Goal: Information Seeking & Learning: Learn about a topic

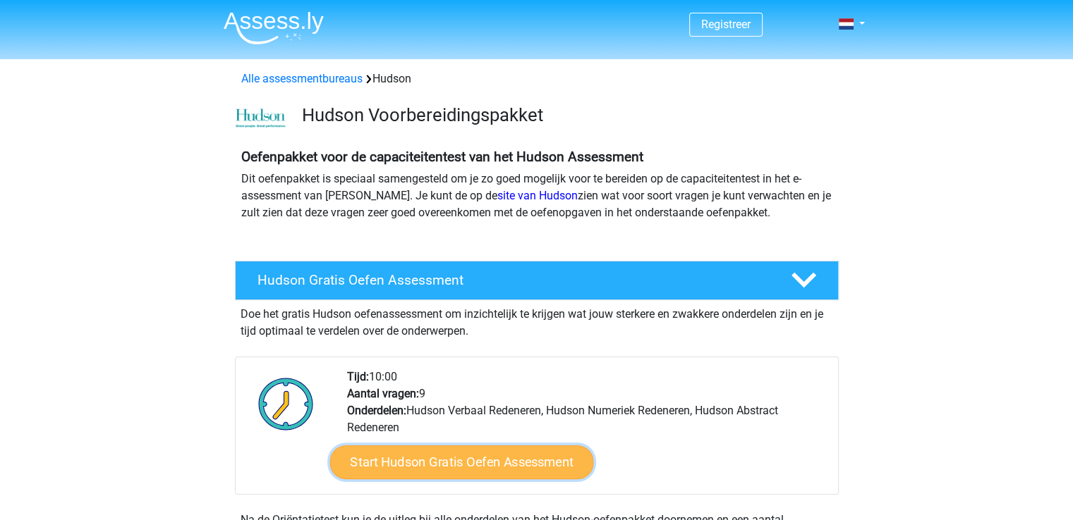
click at [473, 466] on link "Start Hudson Gratis Oefen Assessment" at bounding box center [461, 463] width 264 height 34
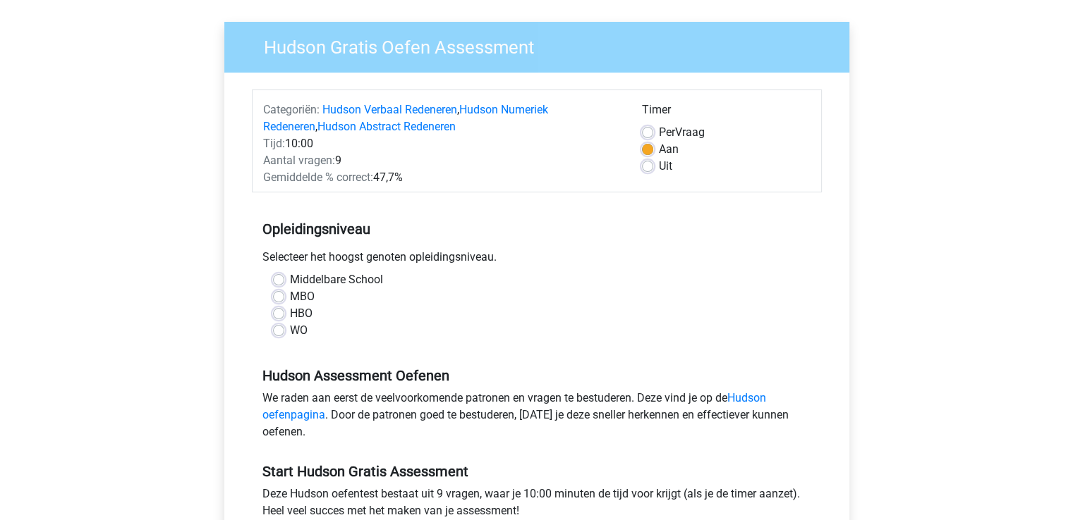
scroll to position [197, 0]
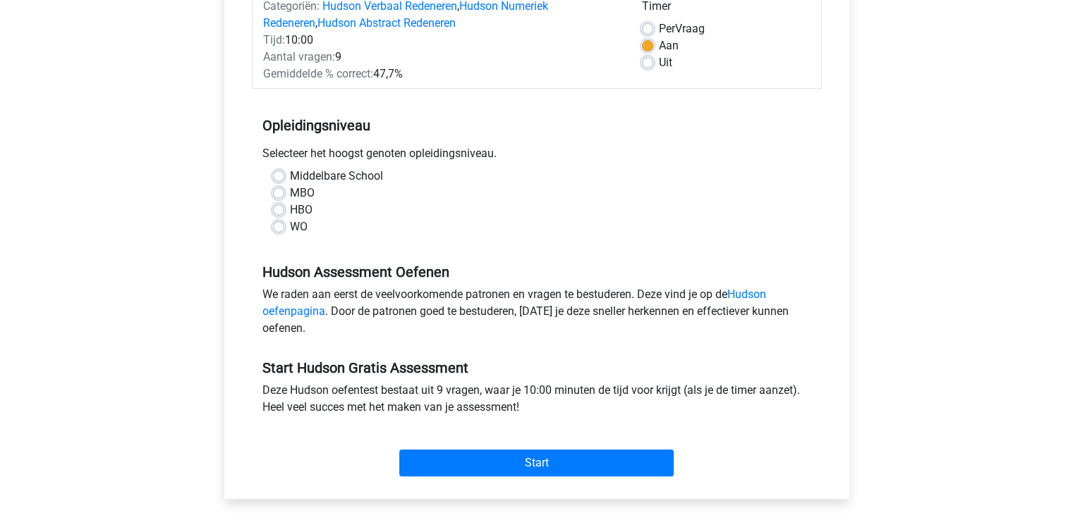
click at [659, 60] on label "Uit" at bounding box center [665, 62] width 13 height 17
click at [648, 60] on input "Uit" at bounding box center [647, 61] width 11 height 14
radio input "true"
click at [290, 228] on label "WO" at bounding box center [299, 227] width 18 height 17
click at [279, 228] on input "WO" at bounding box center [278, 226] width 11 height 14
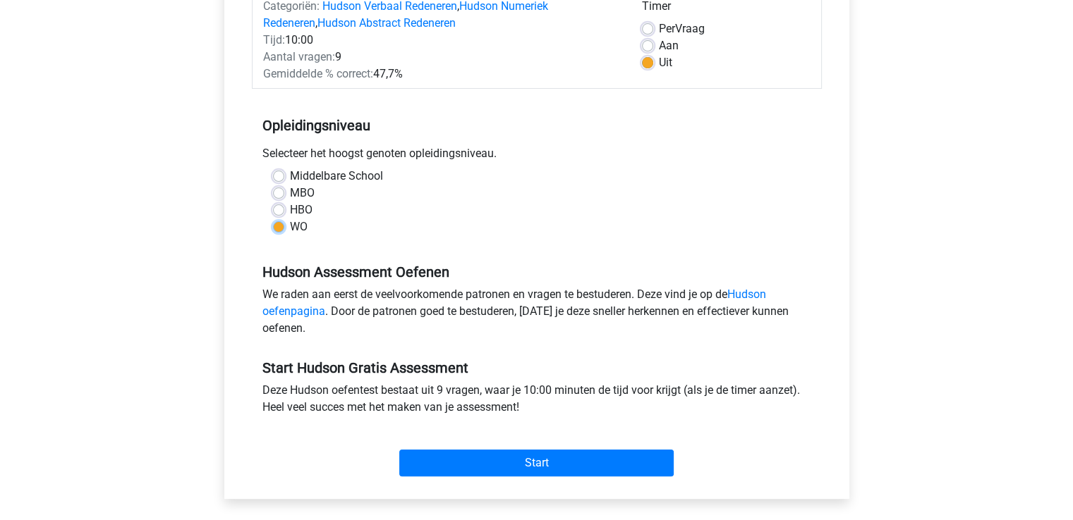
radio input "true"
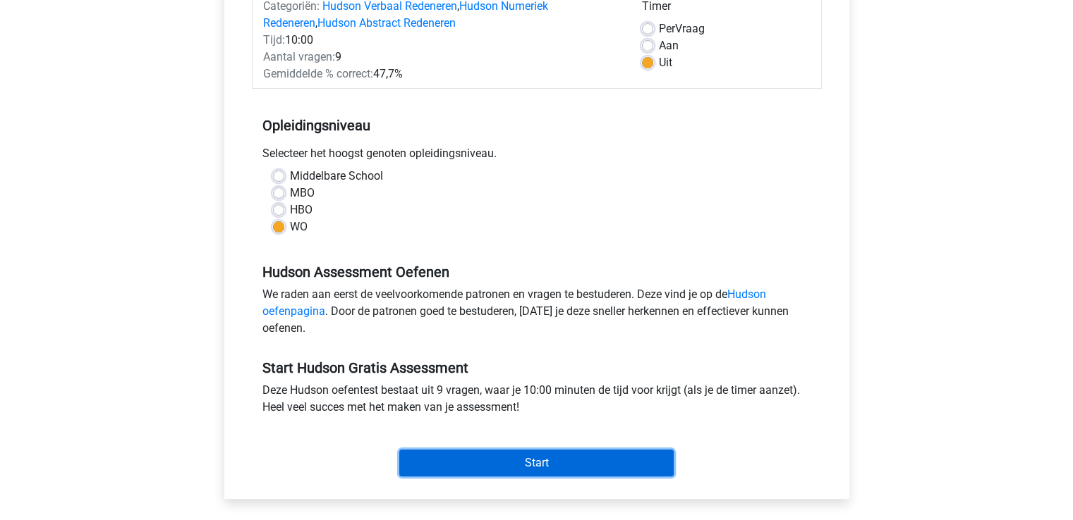
click at [568, 461] on input "Start" at bounding box center [536, 463] width 274 height 27
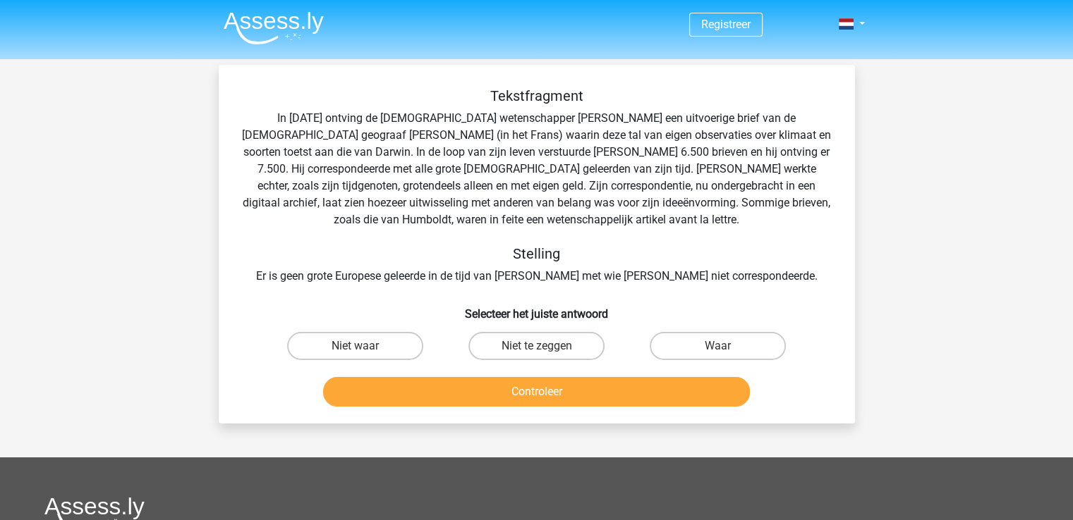
click at [719, 352] on input "Waar" at bounding box center [722, 350] width 9 height 9
radio input "true"
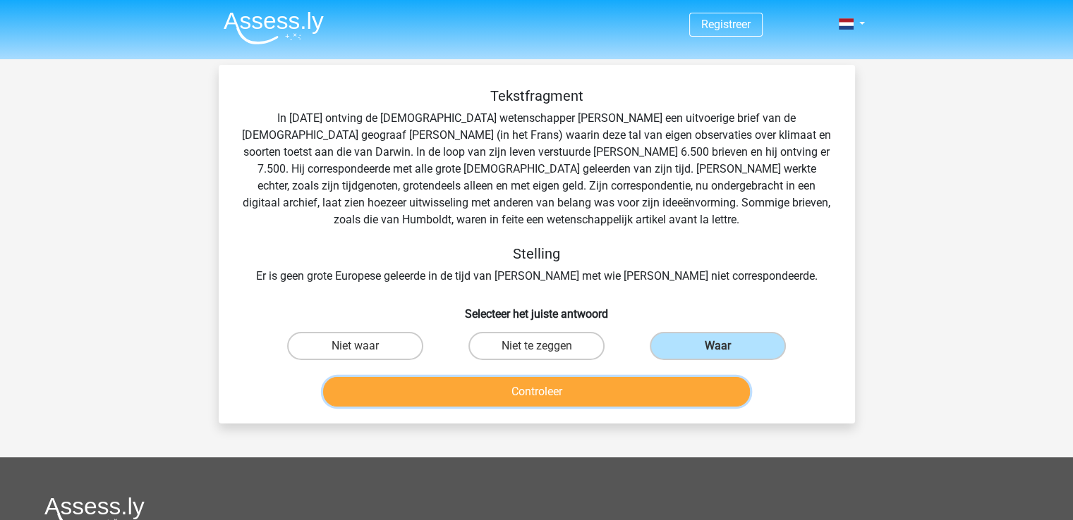
click at [665, 392] on button "Controleer" at bounding box center [536, 392] width 427 height 30
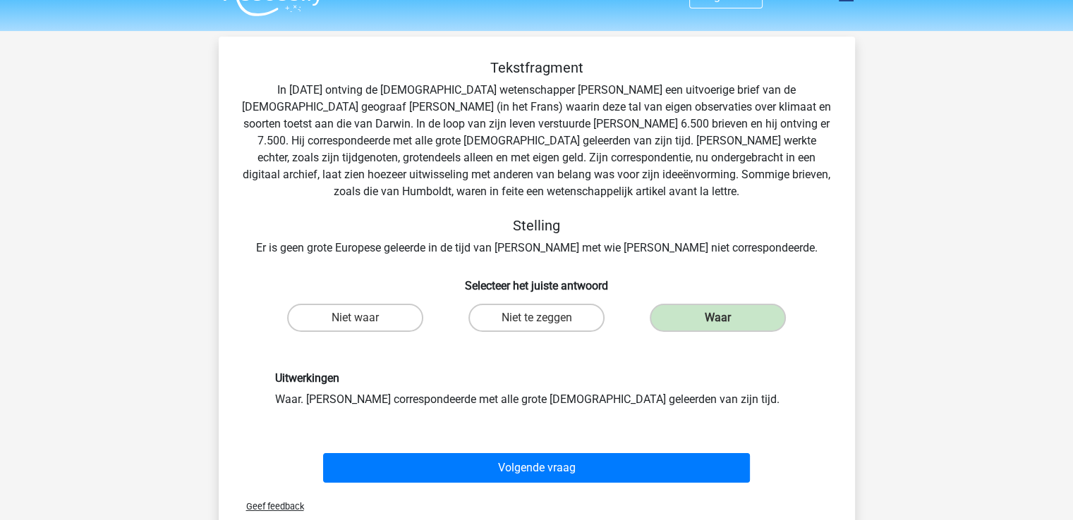
scroll to position [113, 0]
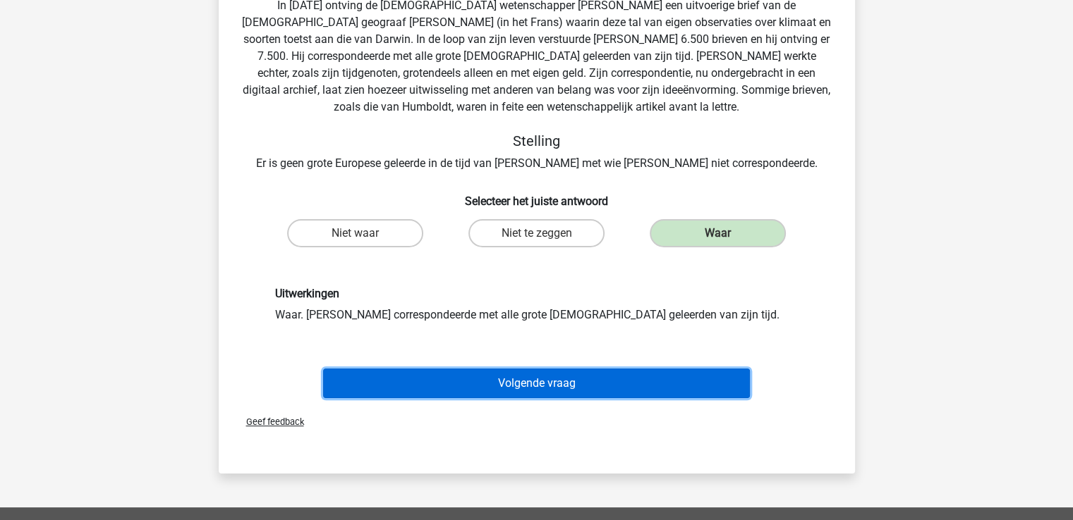
click at [736, 391] on button "Volgende vraag" at bounding box center [536, 384] width 427 height 30
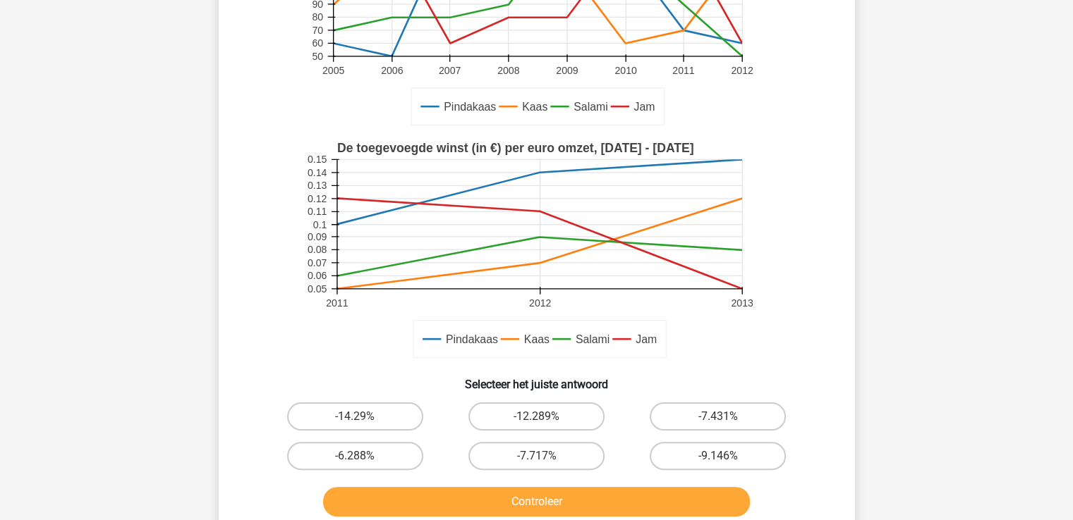
scroll to position [212, 0]
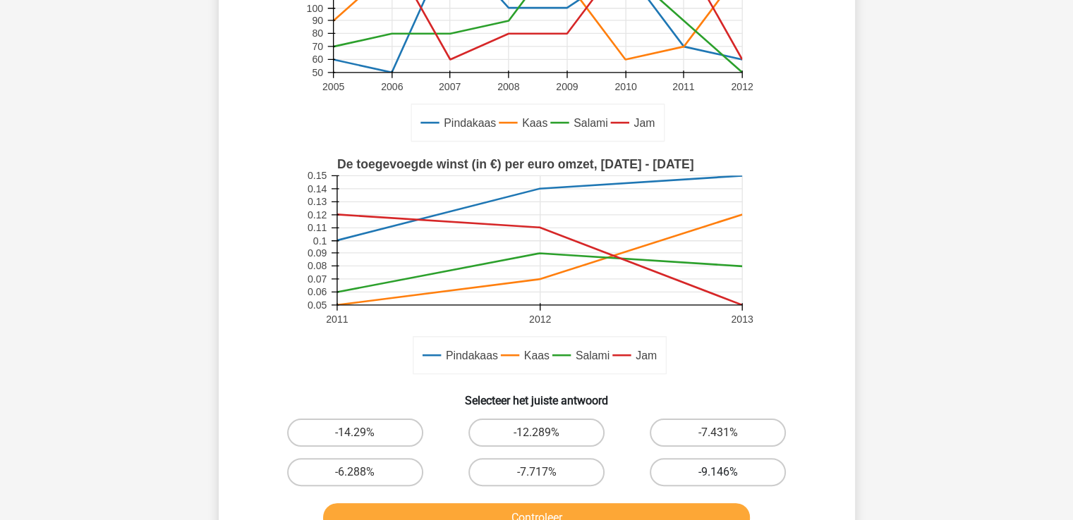
click at [735, 473] on label "-9.146%" at bounding box center [718, 472] width 136 height 28
click at [727, 473] on input "-9.146%" at bounding box center [722, 477] width 9 height 9
radio input "true"
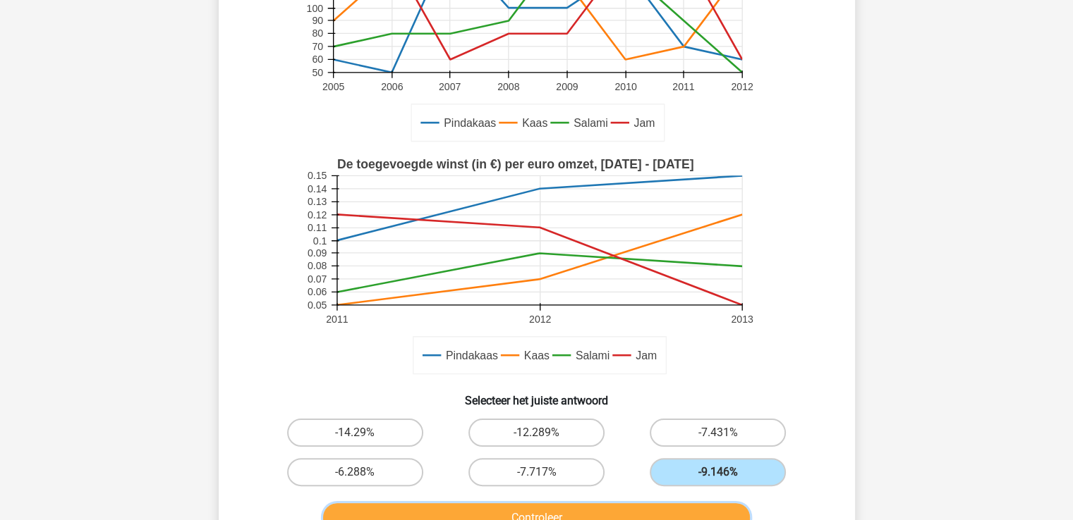
click at [700, 506] on button "Controleer" at bounding box center [536, 519] width 427 height 30
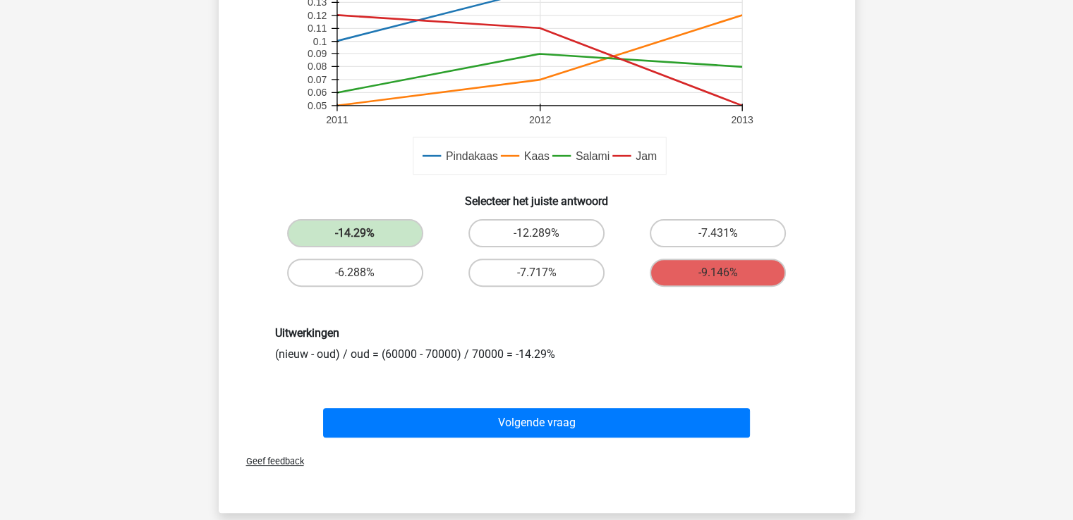
scroll to position [406, 0]
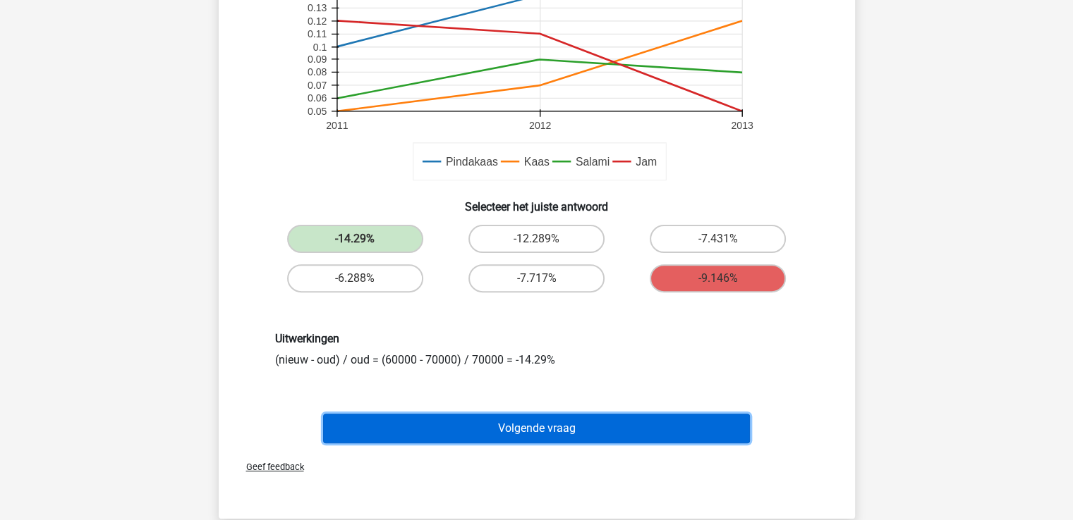
click at [633, 428] on button "Volgende vraag" at bounding box center [536, 429] width 427 height 30
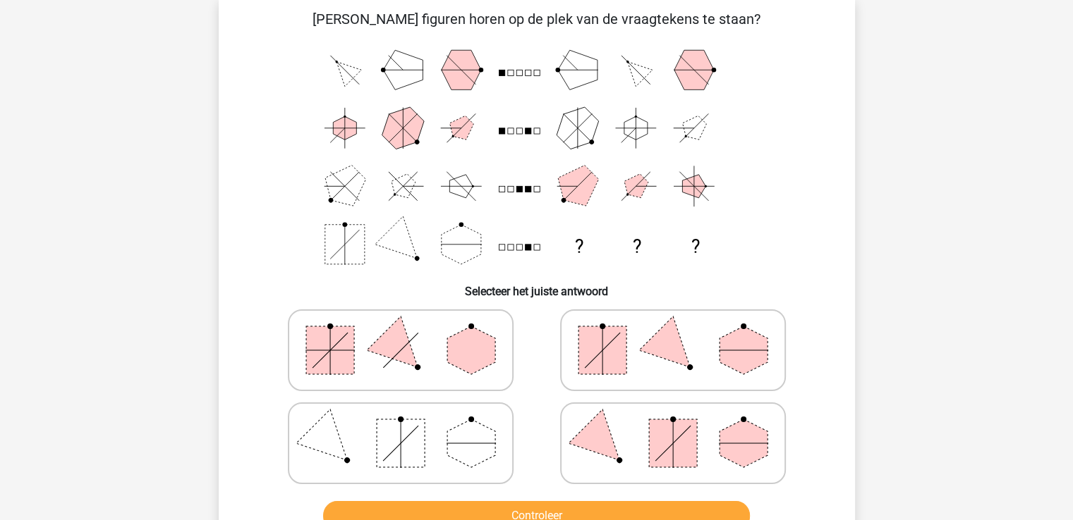
scroll to position [65, 0]
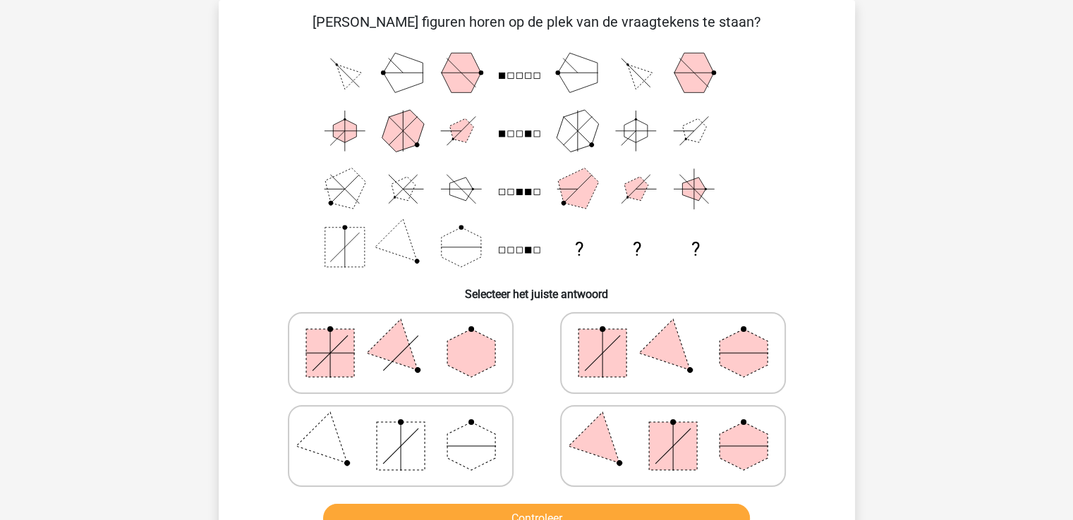
click at [677, 346] on polygon at bounding box center [672, 353] width 68 height 68
click at [677, 336] on input "radio" at bounding box center [677, 331] width 9 height 9
radio input "true"
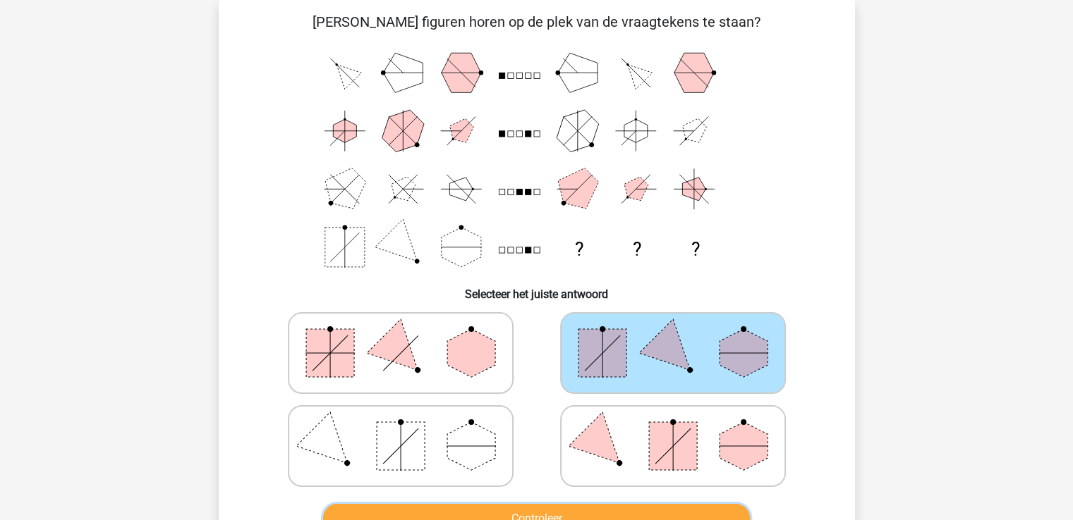
click at [629, 513] on button "Controleer" at bounding box center [536, 519] width 427 height 30
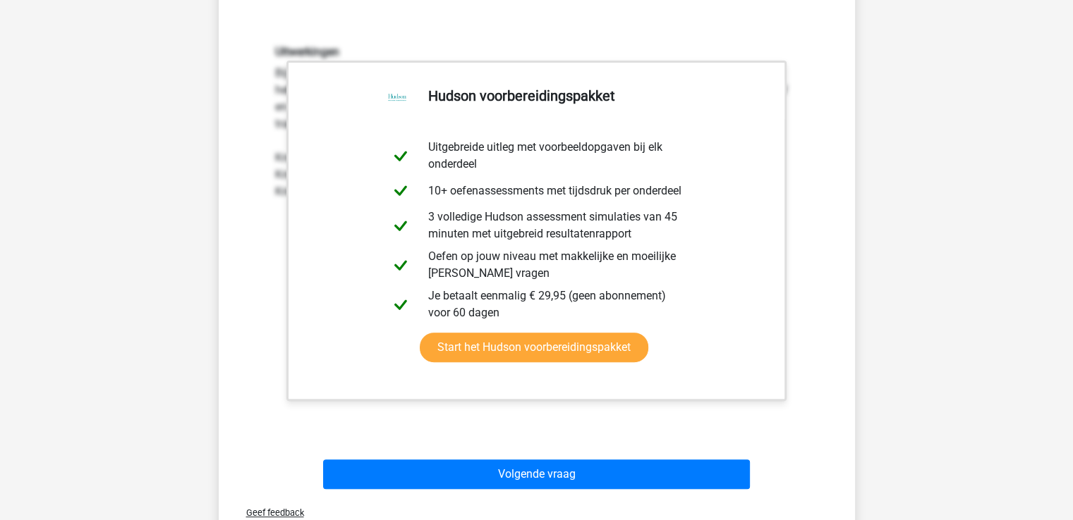
scroll to position [607, 0]
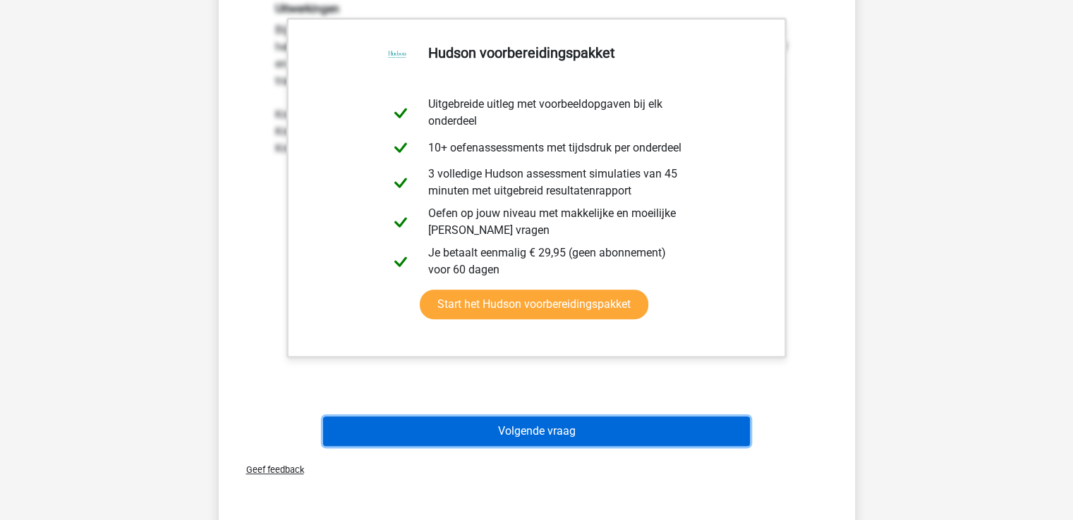
click at [635, 438] on button "Volgende vraag" at bounding box center [536, 432] width 427 height 30
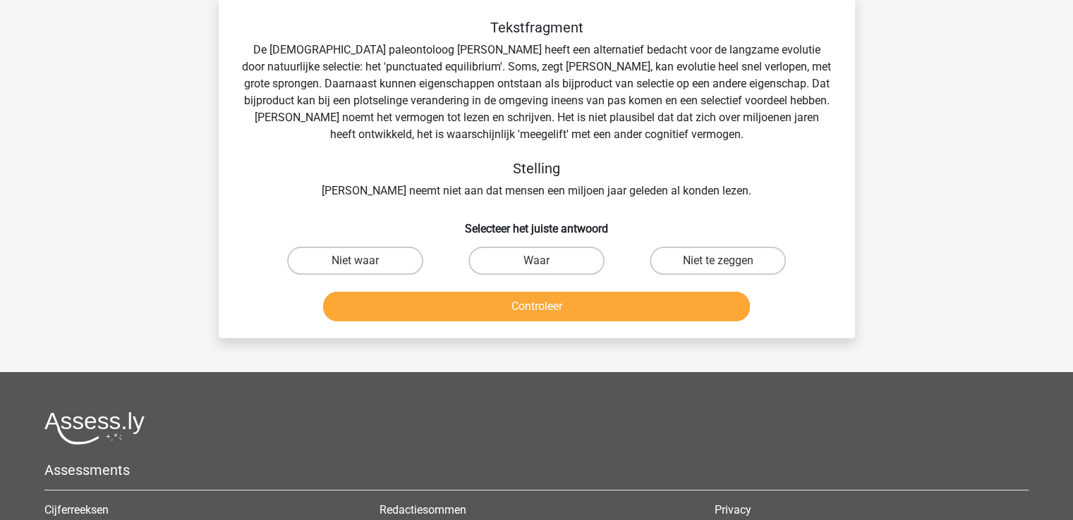
scroll to position [65, 0]
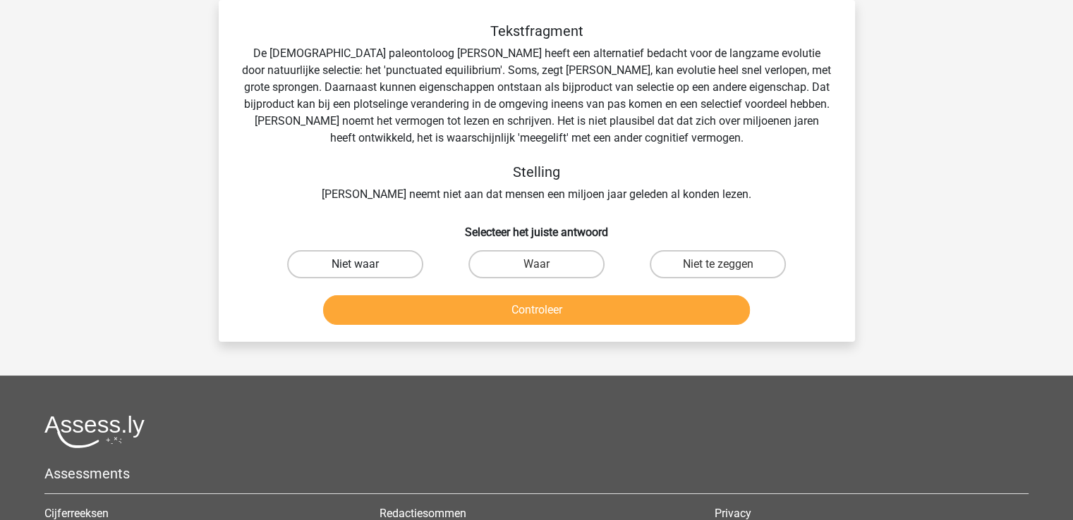
click at [370, 264] on label "Niet waar" at bounding box center [355, 264] width 136 height 28
click at [364, 264] on input "Niet waar" at bounding box center [359, 268] width 9 height 9
radio input "true"
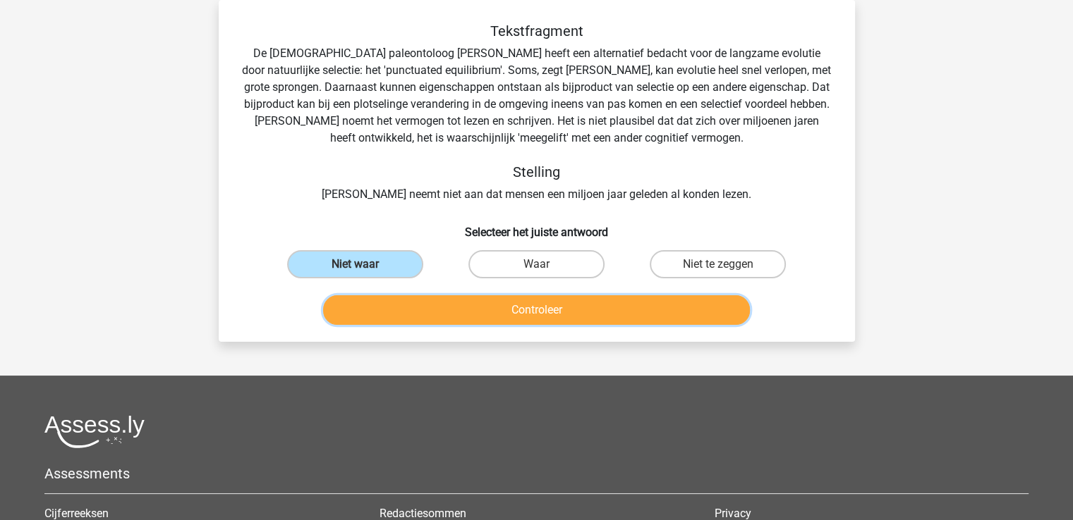
click at [539, 307] on button "Controleer" at bounding box center [536, 311] width 427 height 30
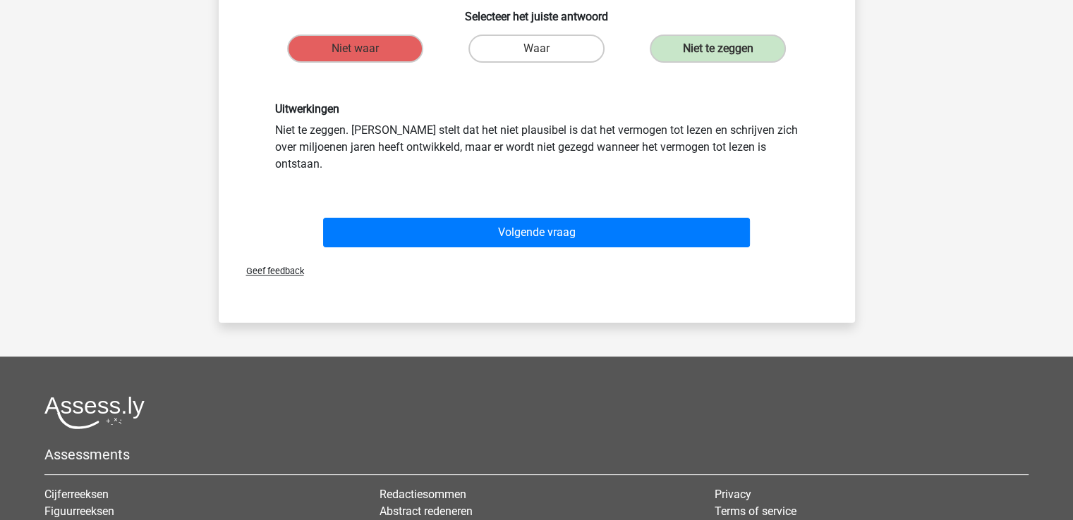
scroll to position [347, 0]
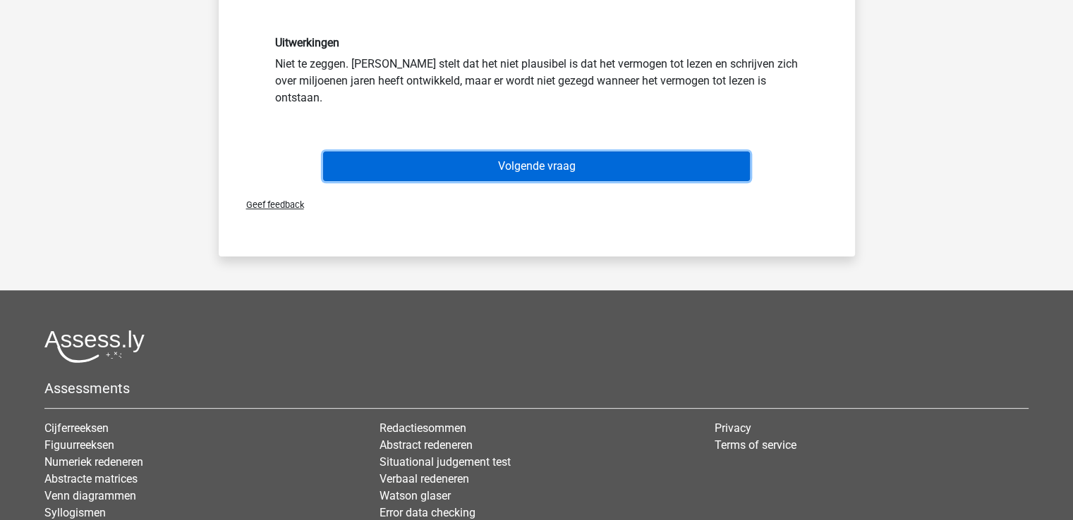
click at [677, 162] on button "Volgende vraag" at bounding box center [536, 167] width 427 height 30
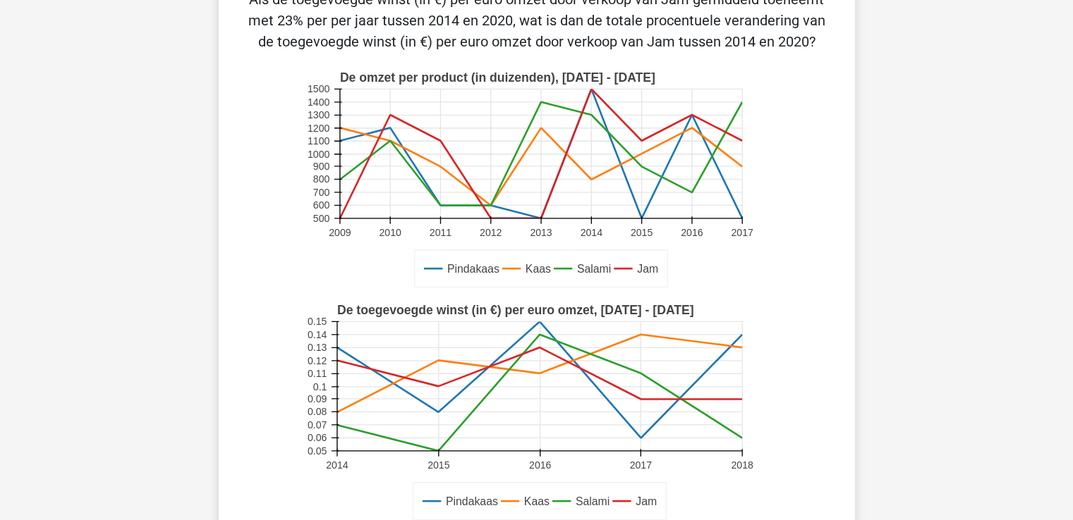
scroll to position [115, 0]
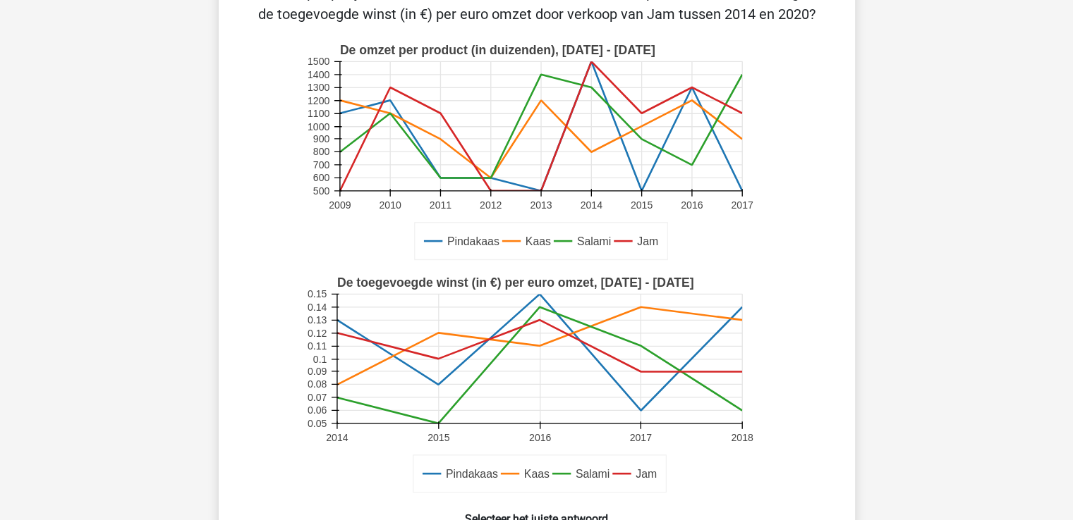
click at [1072, 161] on div "Registreer" at bounding box center [536, 480] width 1073 height 1190
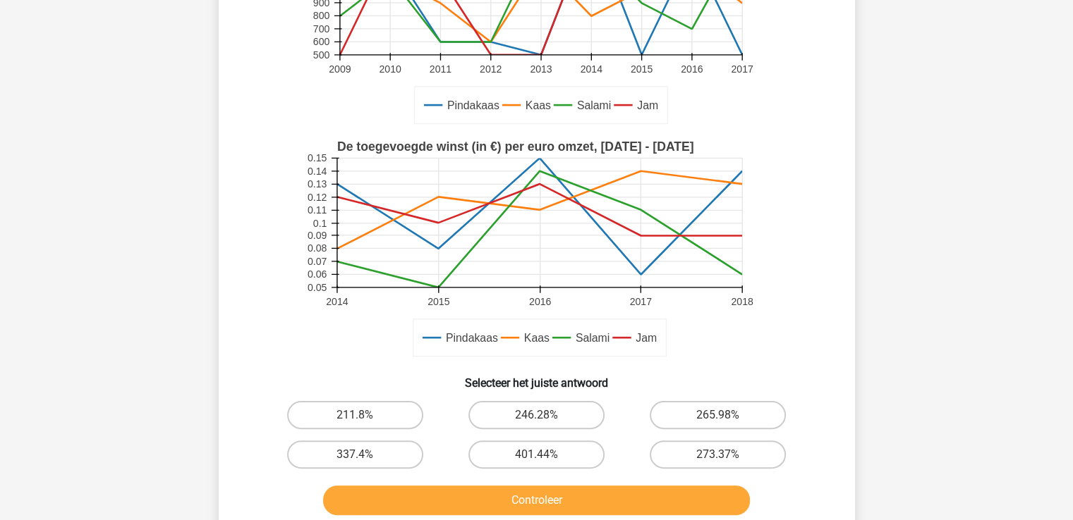
scroll to position [279, 0]
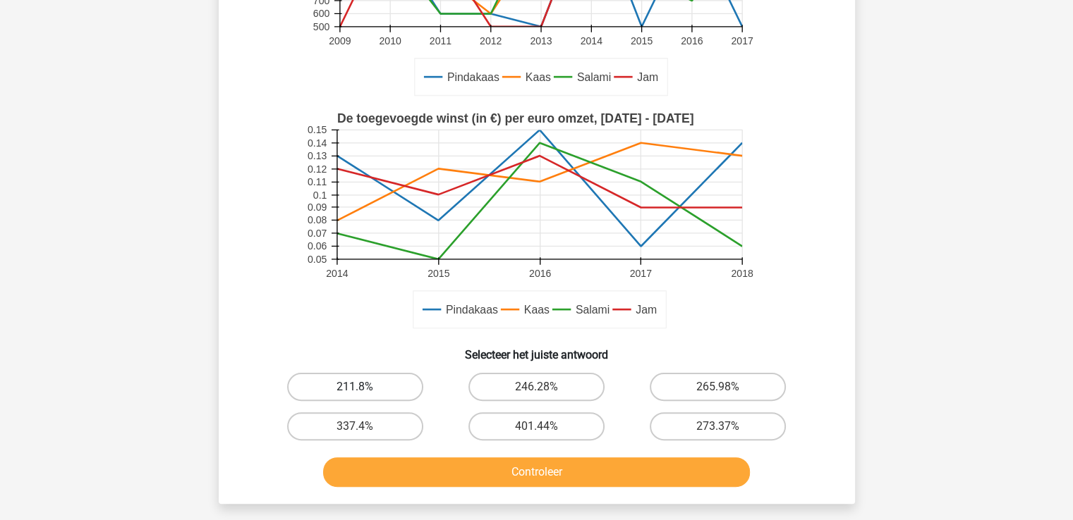
click at [365, 387] on label "211.8%" at bounding box center [355, 387] width 136 height 28
click at [364, 387] on input "211.8%" at bounding box center [359, 391] width 9 height 9
radio input "true"
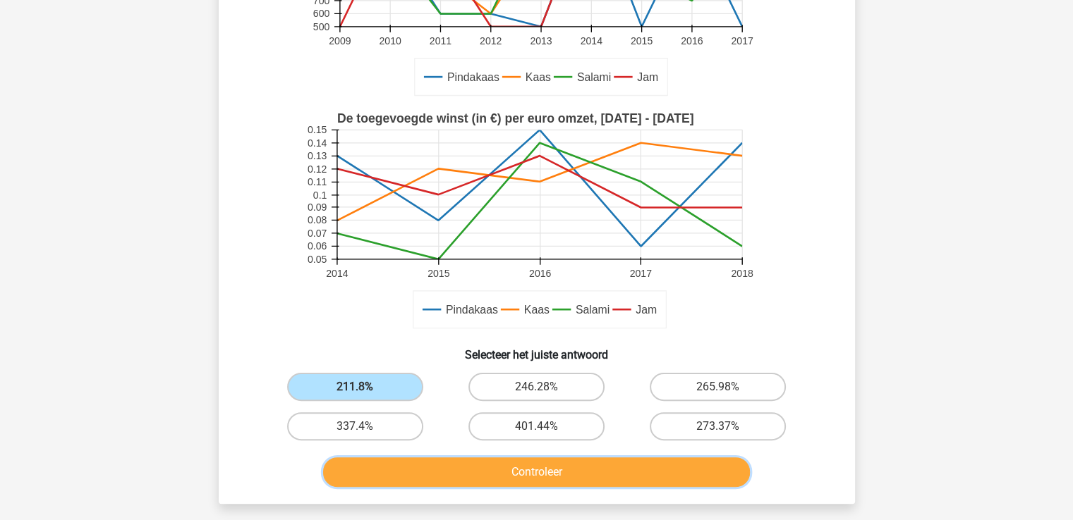
click at [558, 480] on button "Controleer" at bounding box center [536, 473] width 427 height 30
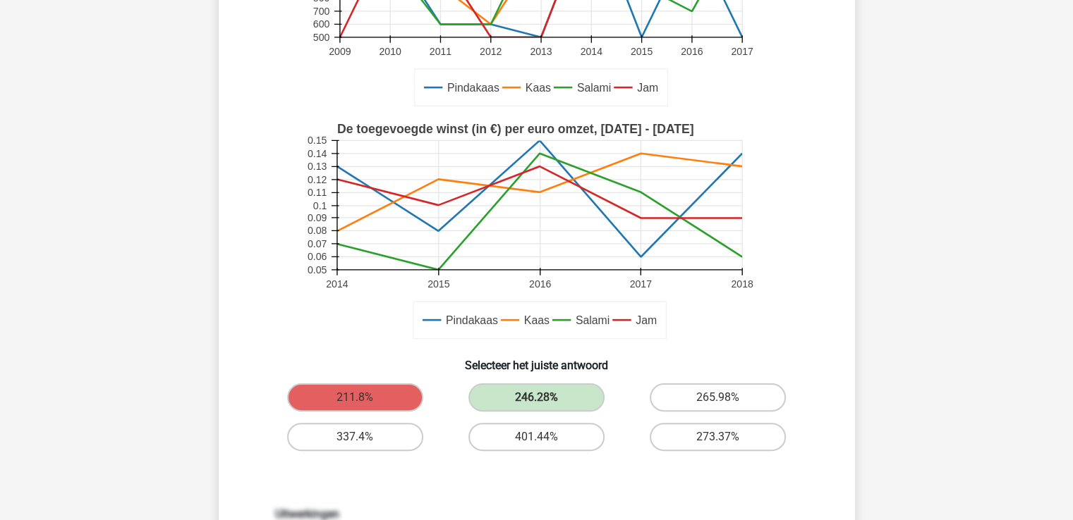
scroll to position [724, 0]
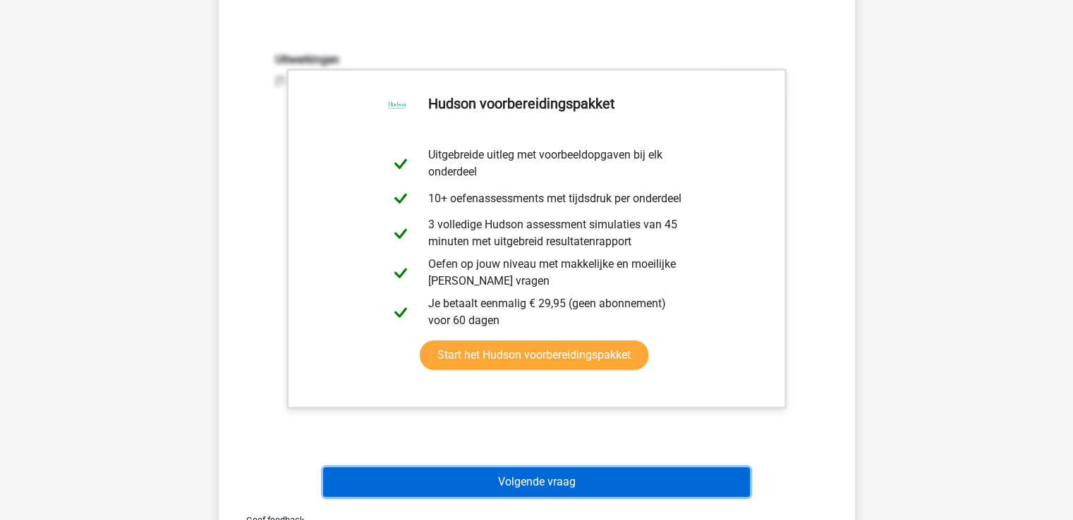
click at [664, 477] on button "Volgende vraag" at bounding box center [536, 483] width 427 height 30
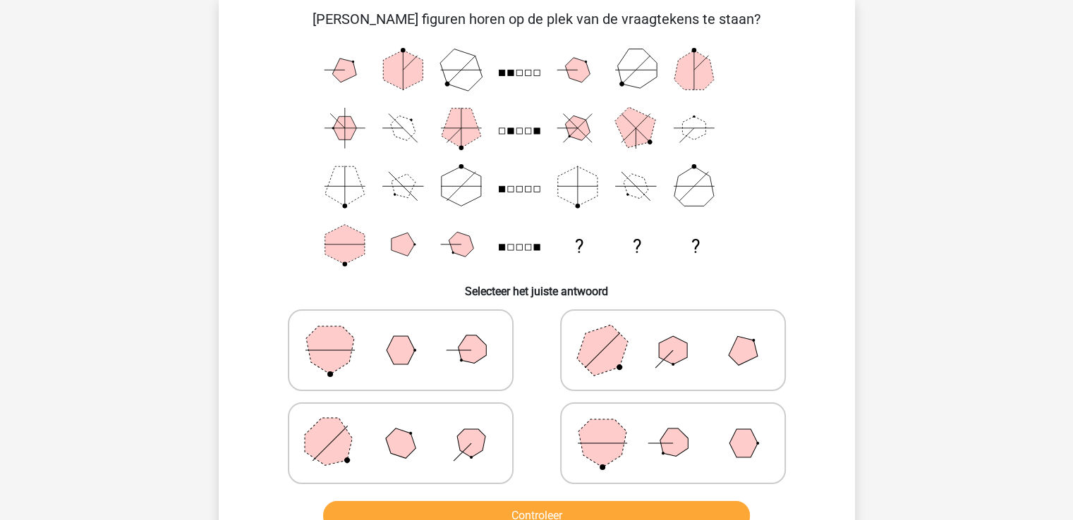
scroll to position [65, 0]
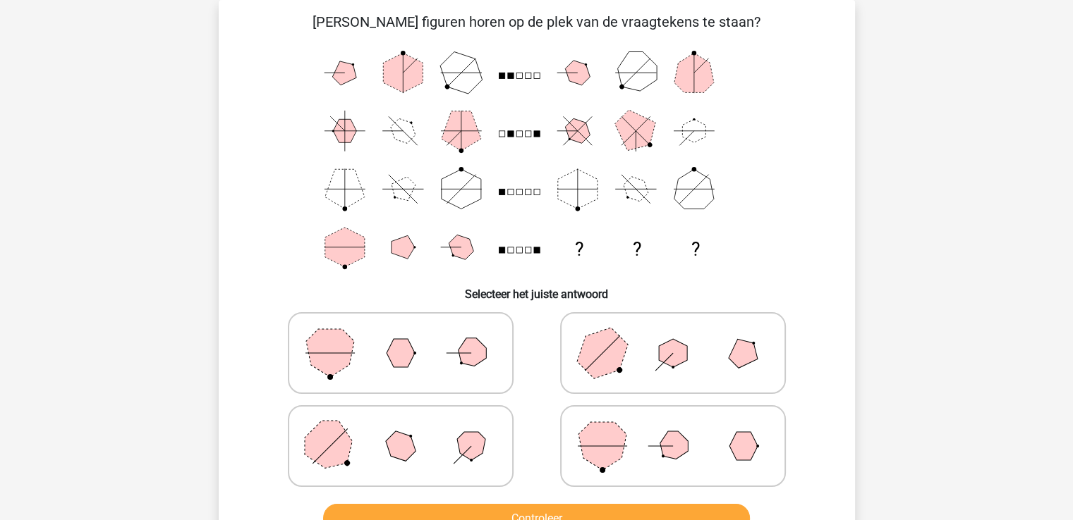
click at [698, 427] on icon at bounding box center [673, 446] width 212 height 71
click at [682, 427] on input "radio" at bounding box center [677, 424] width 9 height 9
radio input "true"
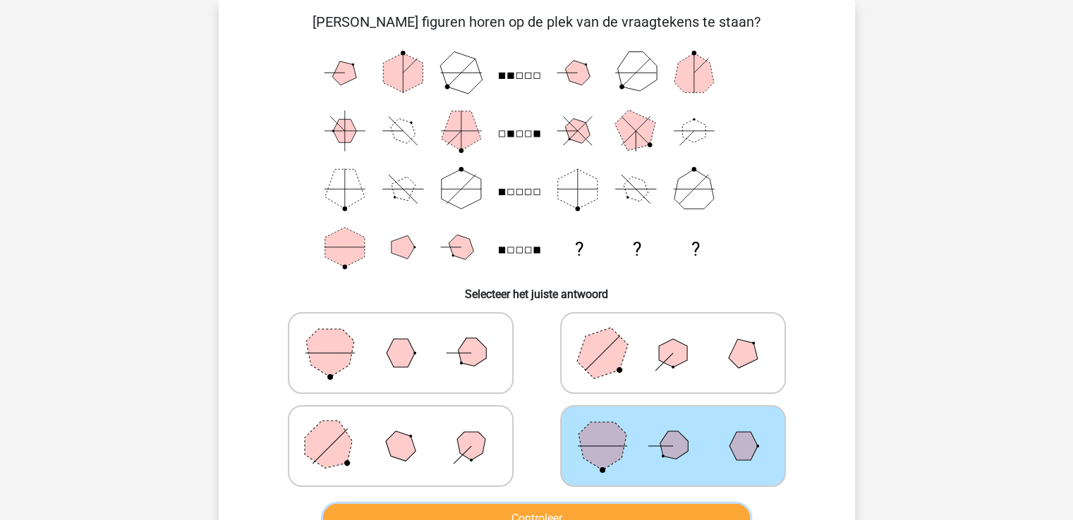
click at [663, 508] on button "Controleer" at bounding box center [536, 519] width 427 height 30
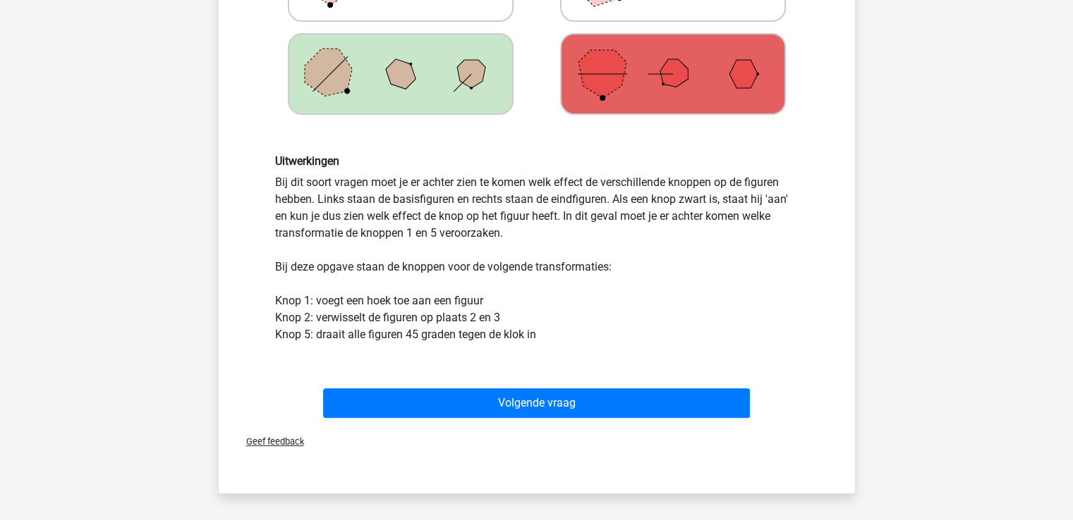
scroll to position [542, 0]
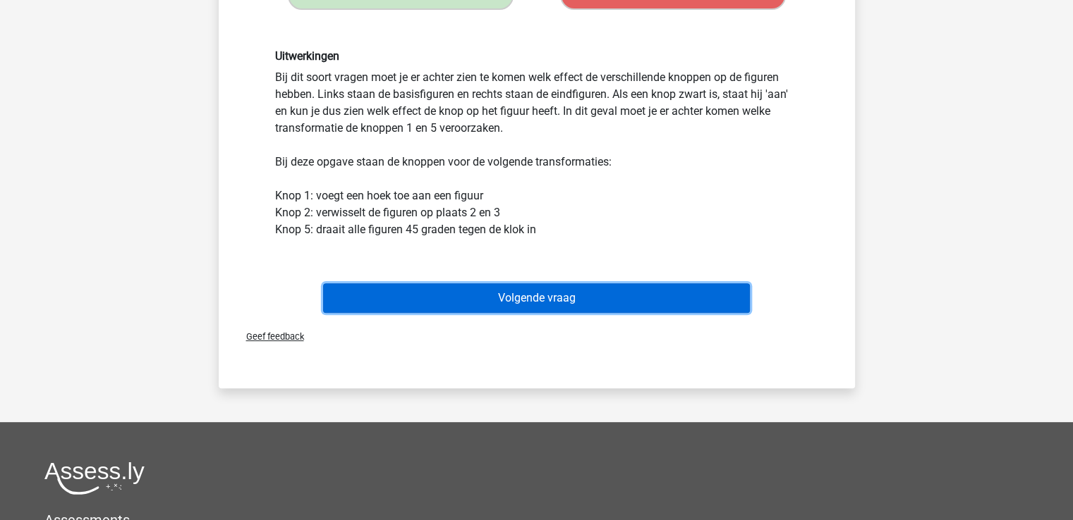
click at [663, 297] on button "Volgende vraag" at bounding box center [536, 299] width 427 height 30
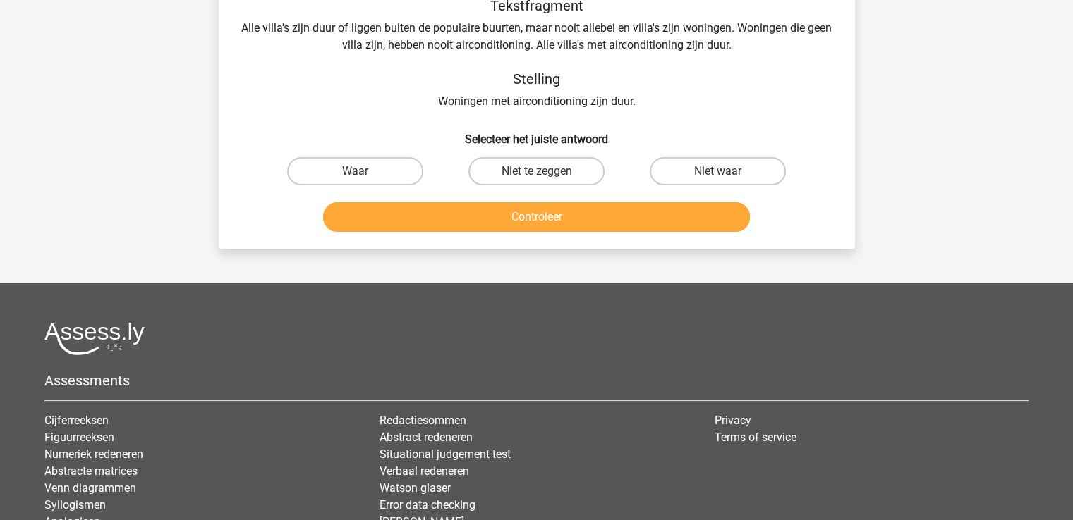
scroll to position [65, 0]
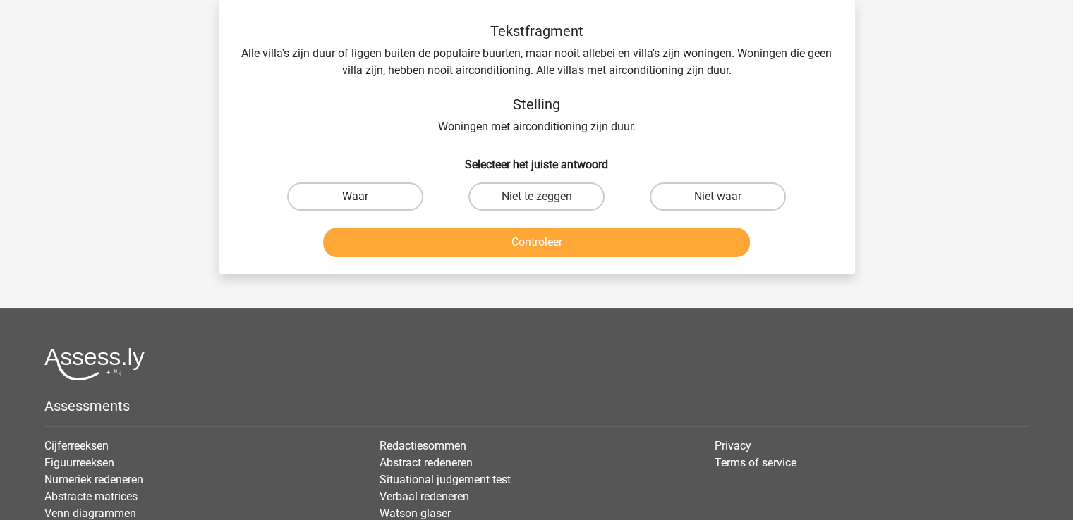
click at [381, 198] on label "Waar" at bounding box center [355, 197] width 136 height 28
click at [364, 198] on input "Waar" at bounding box center [359, 201] width 9 height 9
radio input "true"
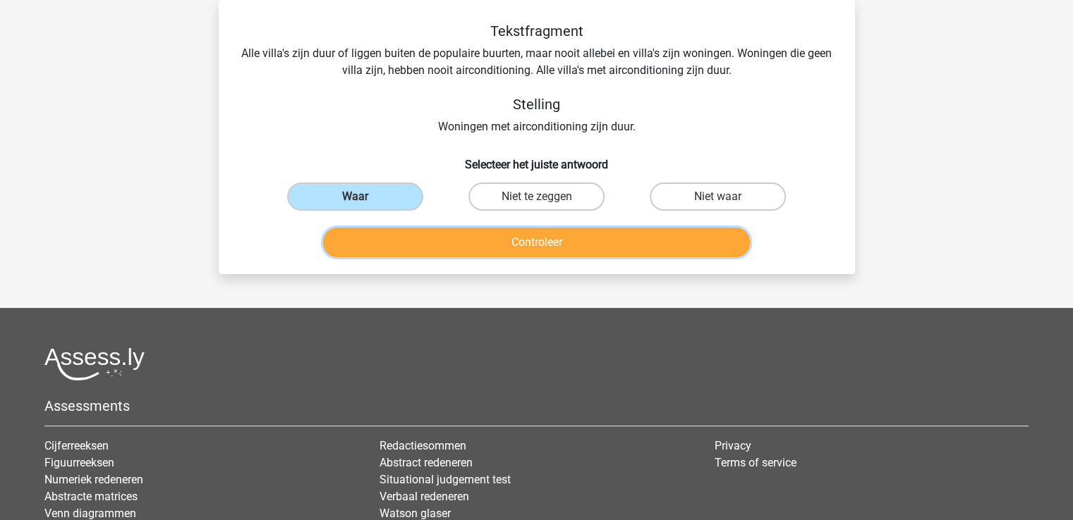
click at [531, 237] on button "Controleer" at bounding box center [536, 243] width 427 height 30
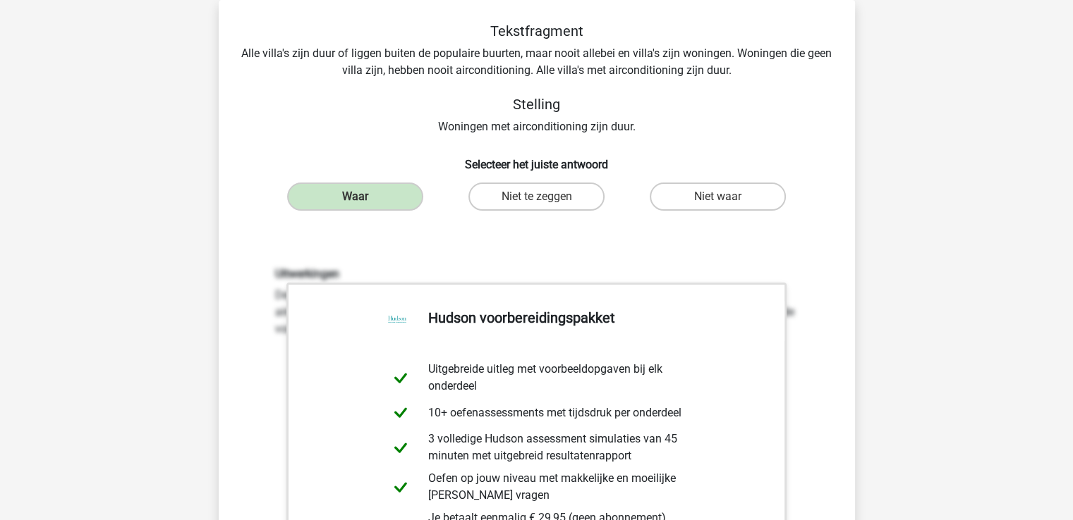
scroll to position [519, 0]
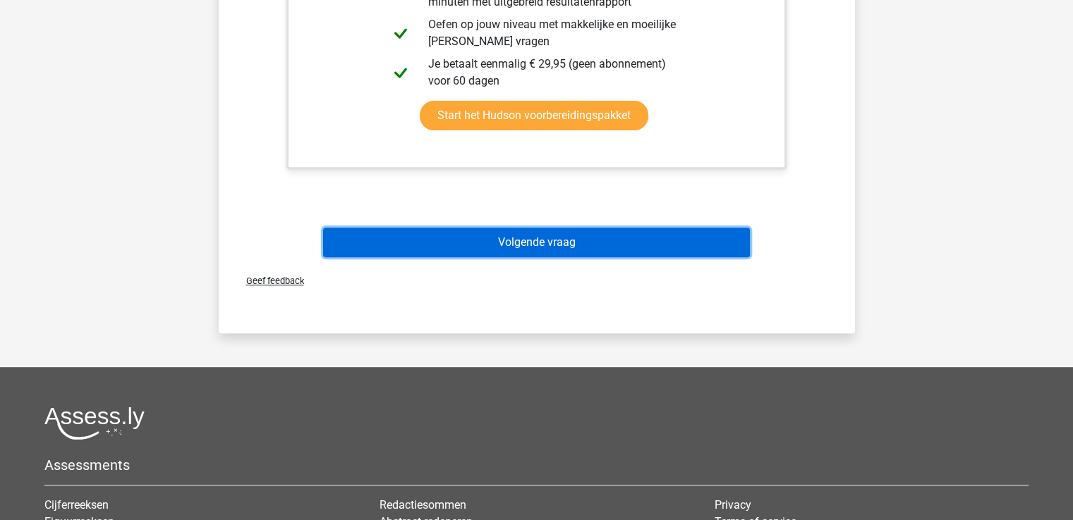
click at [628, 243] on button "Volgende vraag" at bounding box center [536, 243] width 427 height 30
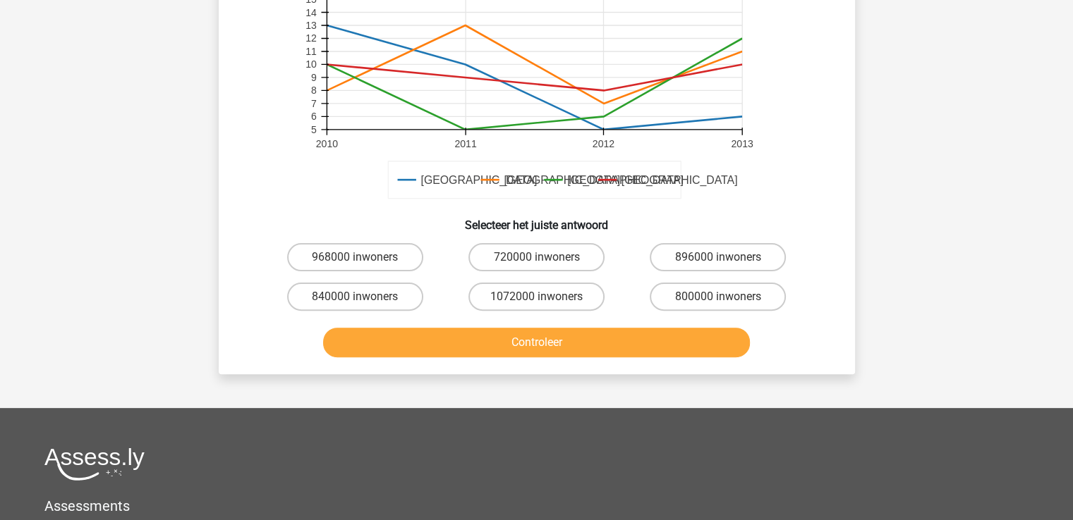
scroll to position [375, 0]
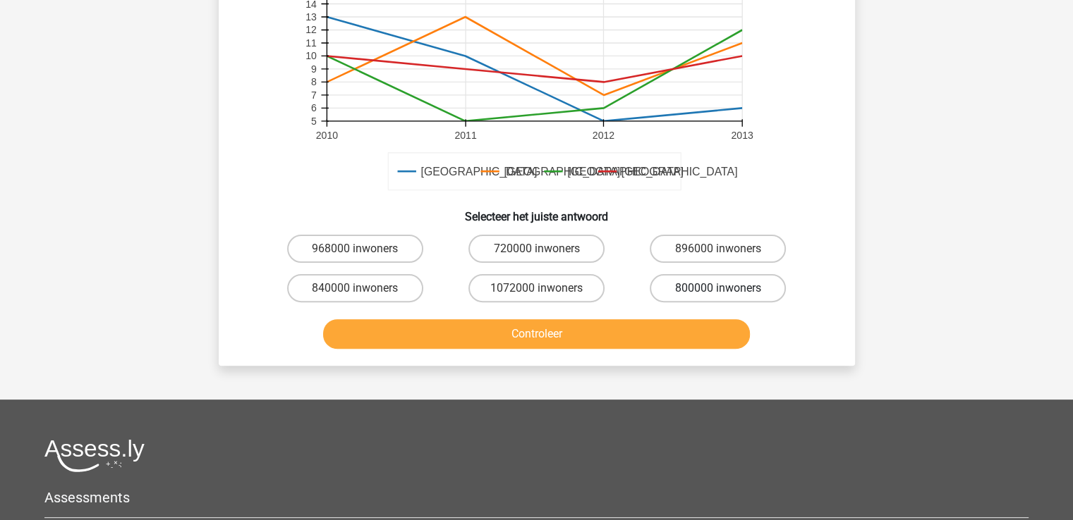
click at [752, 293] on label "800000 inwoners" at bounding box center [718, 288] width 136 height 28
click at [727, 293] on input "800000 inwoners" at bounding box center [722, 292] width 9 height 9
radio input "true"
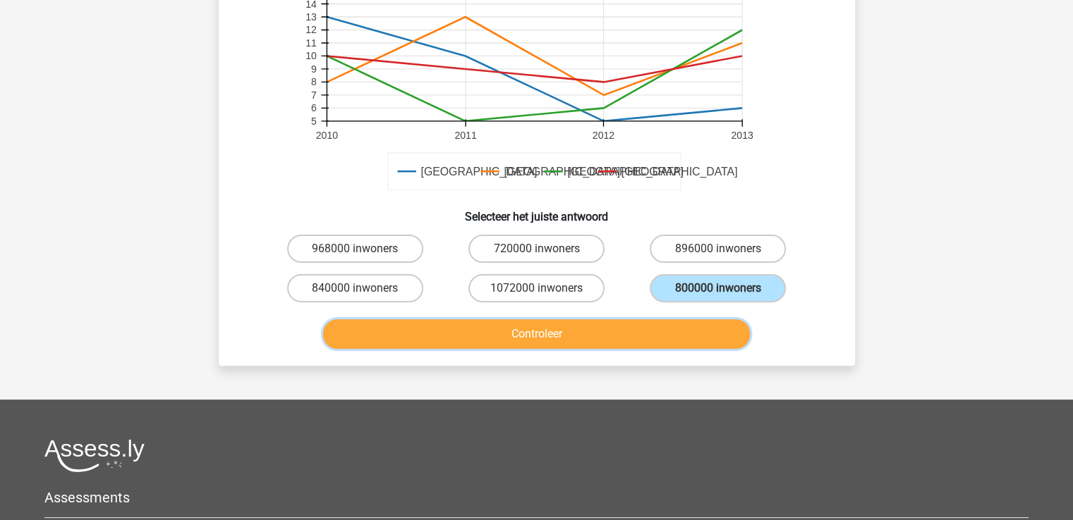
click at [652, 341] on button "Controleer" at bounding box center [536, 334] width 427 height 30
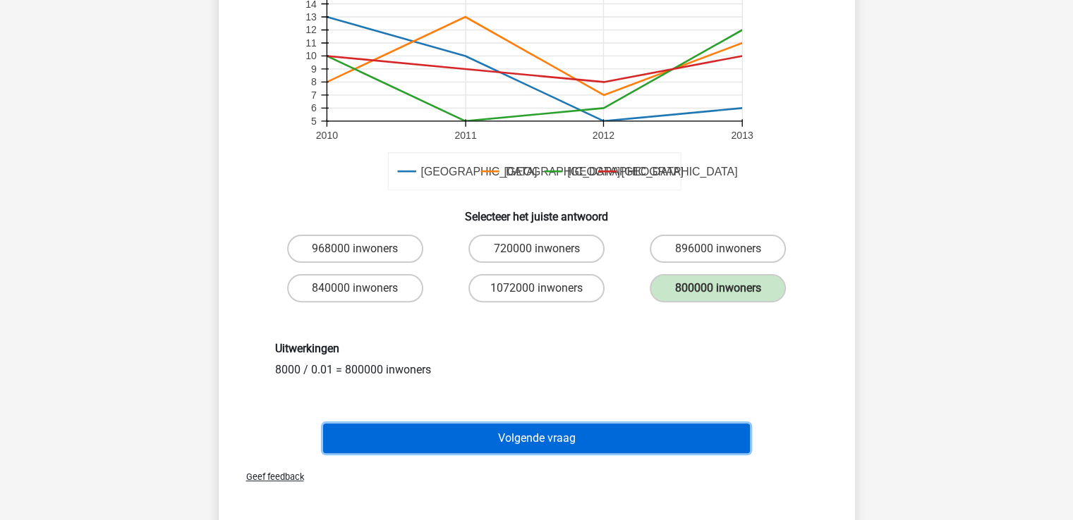
click at [585, 434] on button "Volgende vraag" at bounding box center [536, 439] width 427 height 30
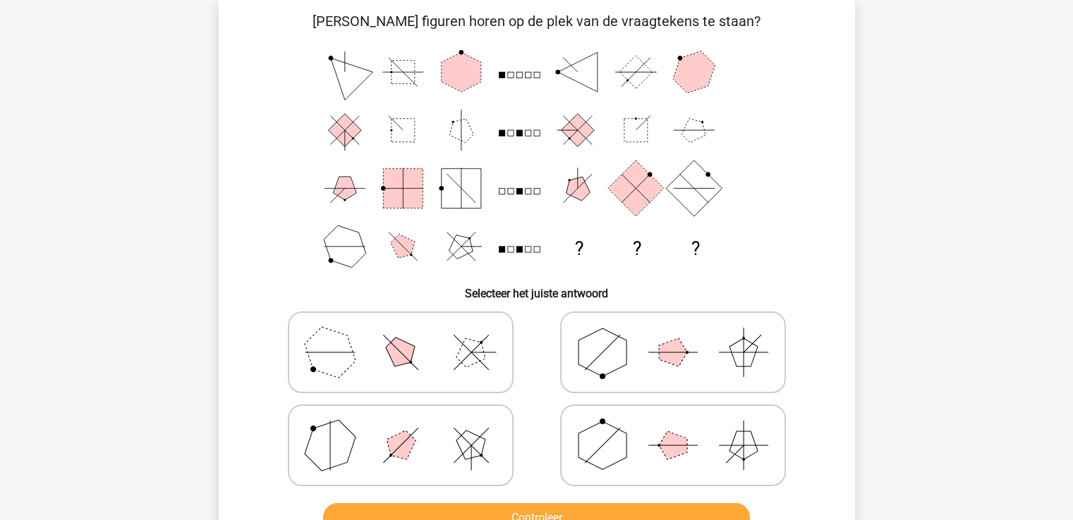
scroll to position [65, 0]
click at [450, 463] on icon at bounding box center [401, 446] width 212 height 71
click at [410, 429] on input "radio" at bounding box center [405, 424] width 9 height 9
radio input "true"
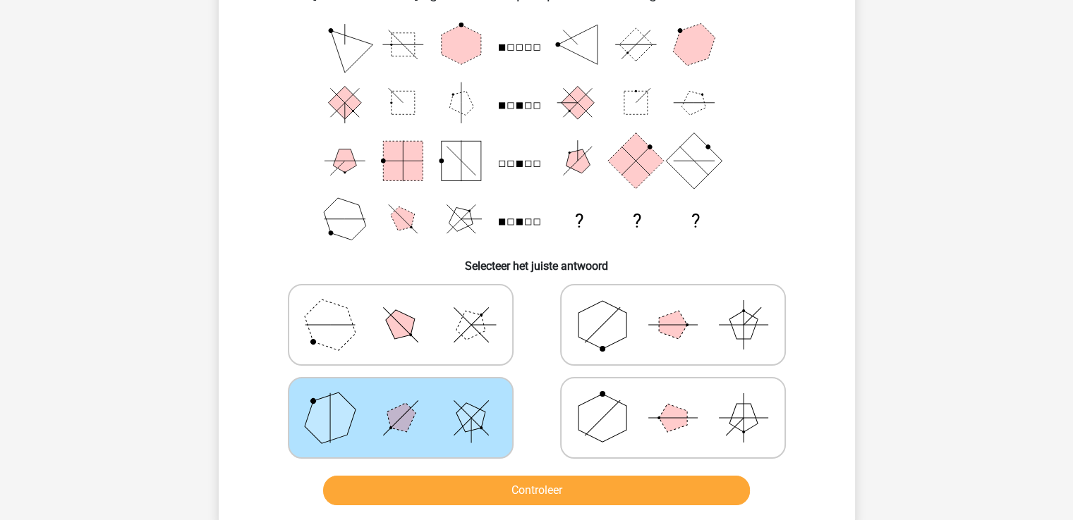
scroll to position [224, 0]
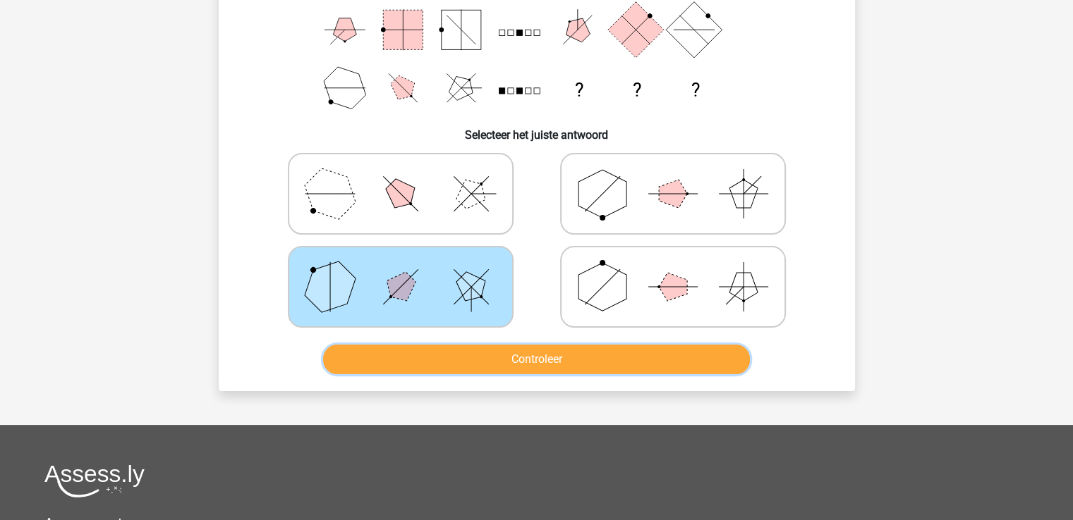
click at [681, 359] on button "Controleer" at bounding box center [536, 360] width 427 height 30
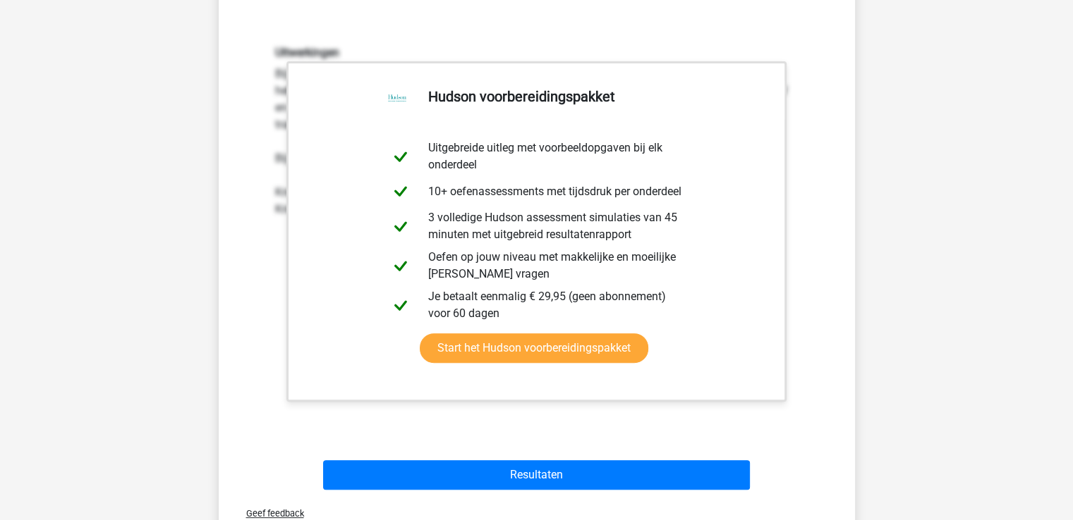
scroll to position [619, 0]
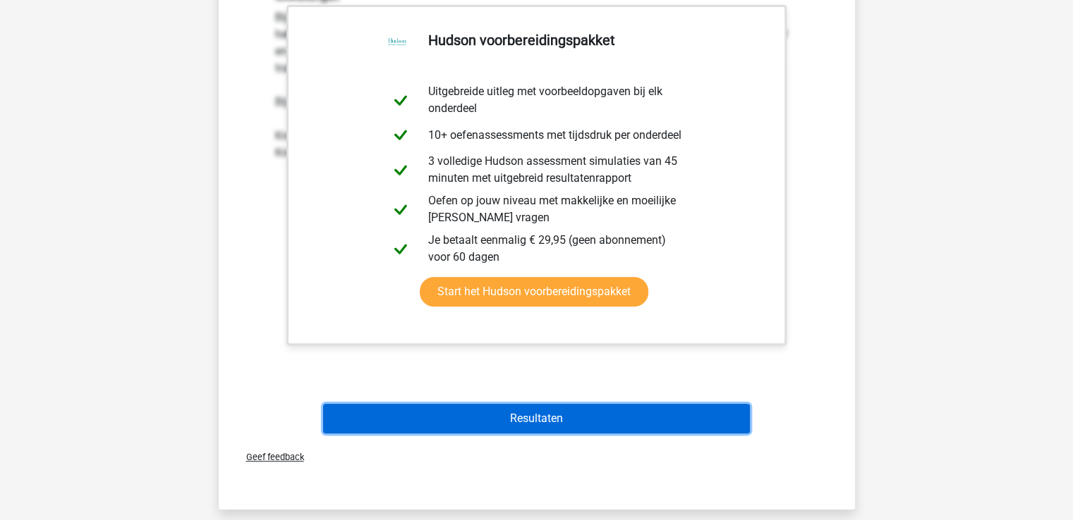
click at [705, 419] on button "Resultaten" at bounding box center [536, 419] width 427 height 30
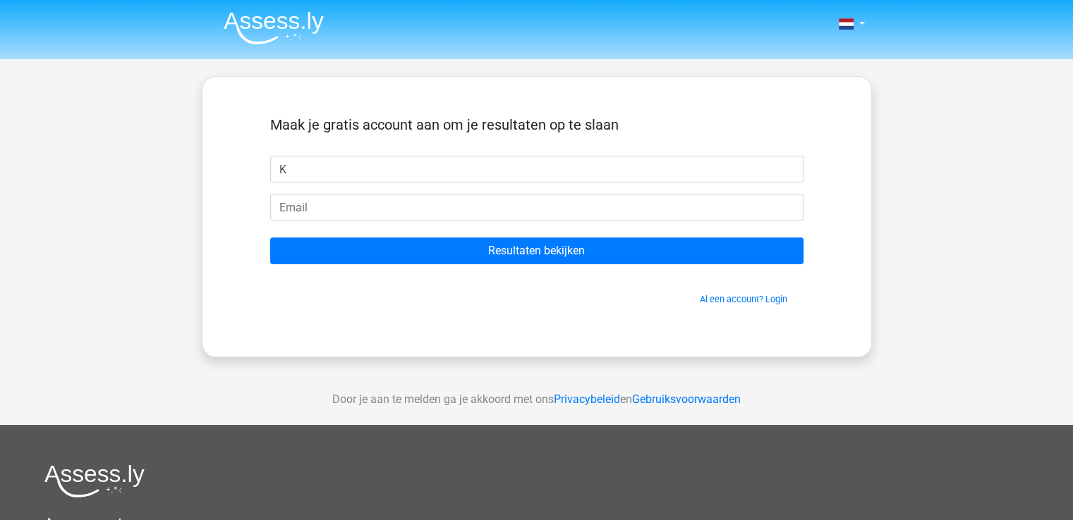
type input "Katrien"
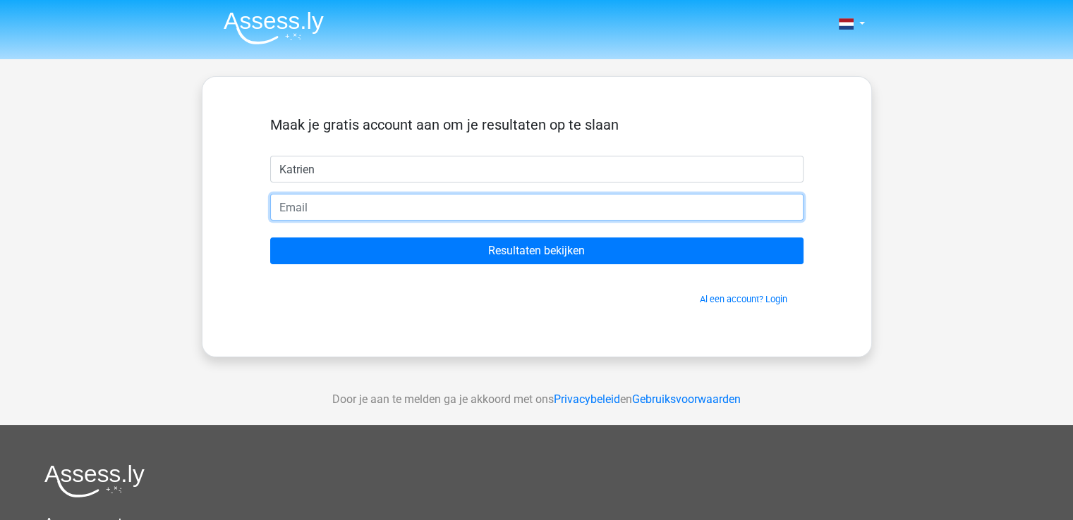
click at [387, 202] on input "email" at bounding box center [536, 207] width 533 height 27
type input "[PERSON_NAME][EMAIL_ADDRESS][DOMAIN_NAME]"
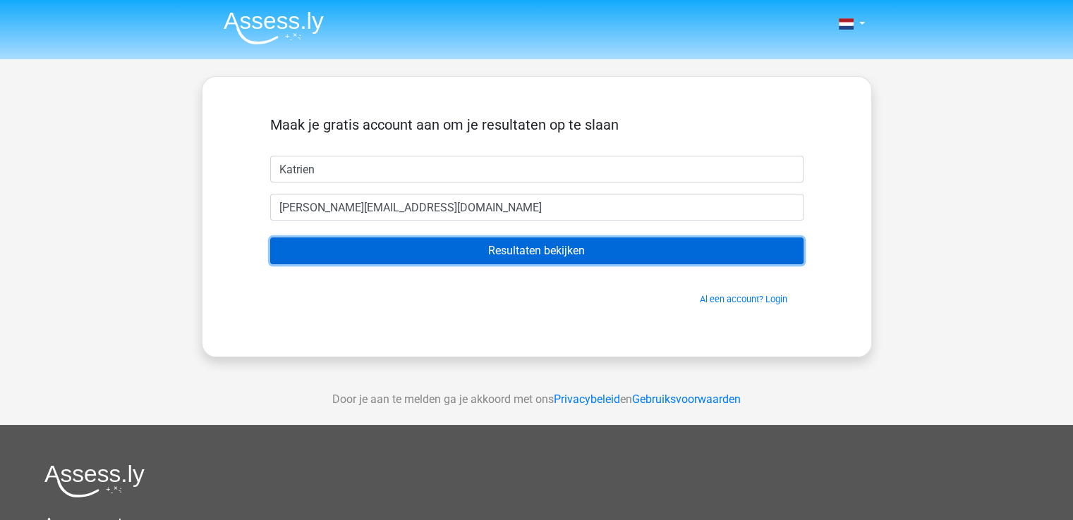
click at [403, 246] on input "Resultaten bekijken" at bounding box center [536, 251] width 533 height 27
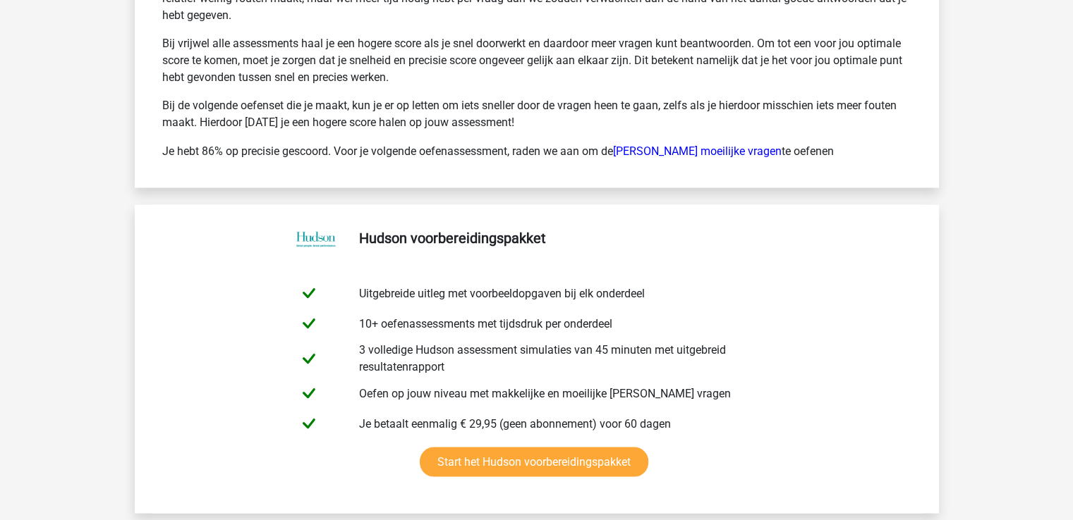
scroll to position [2082, 0]
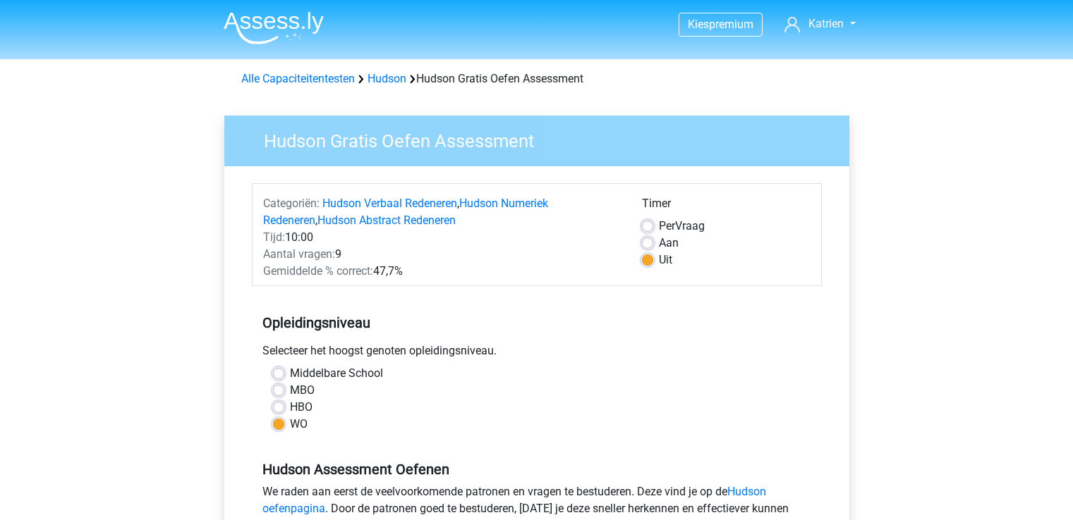
scroll to position [197, 0]
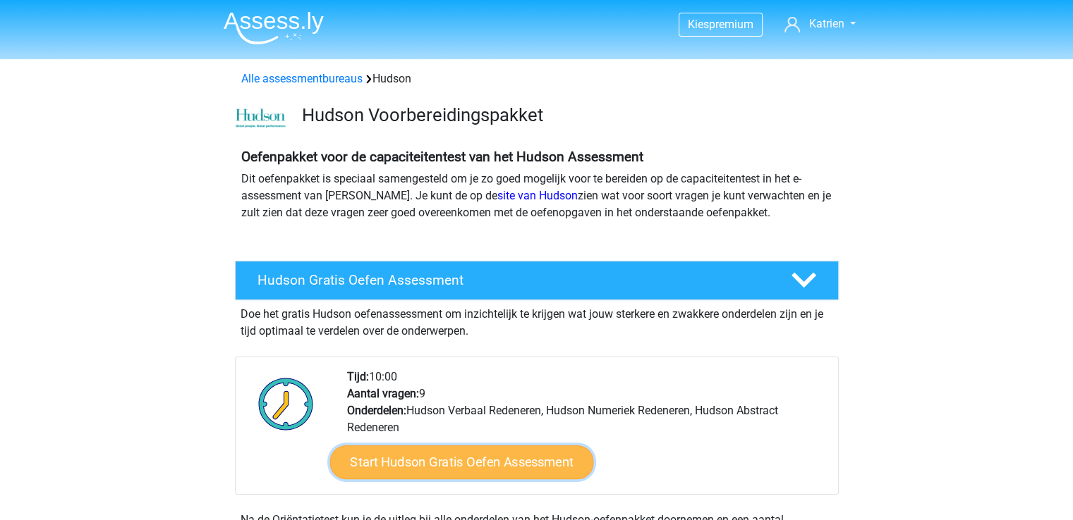
click at [460, 458] on link "Start Hudson Gratis Oefen Assessment" at bounding box center [461, 463] width 264 height 34
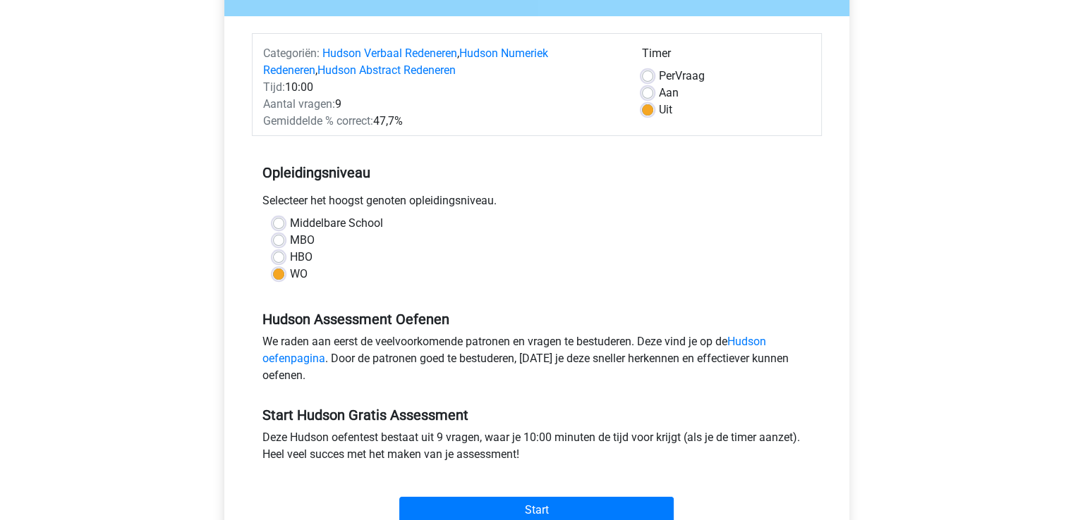
scroll to position [159, 0]
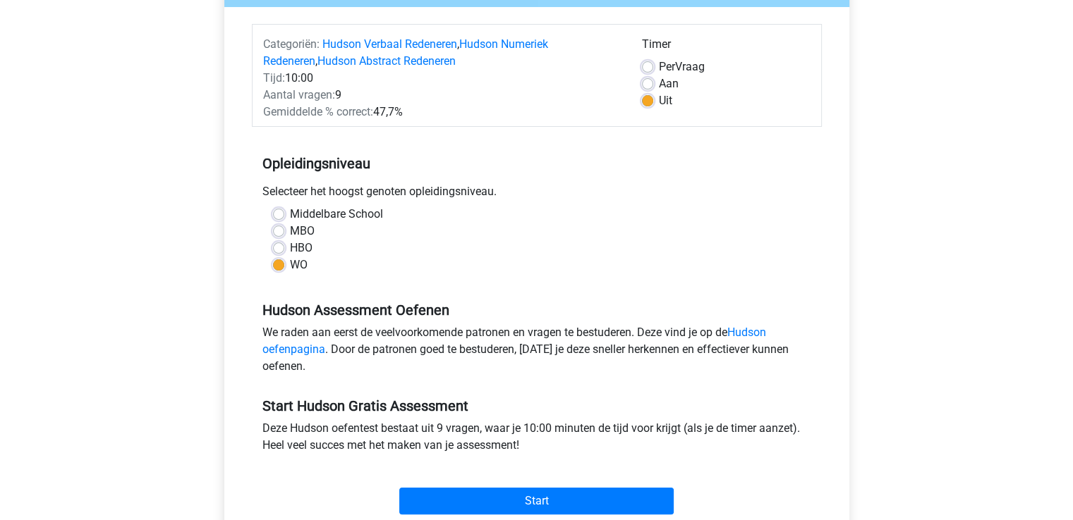
click at [290, 250] on label "HBO" at bounding box center [301, 248] width 23 height 17
click at [276, 250] on input "HBO" at bounding box center [278, 247] width 11 height 14
radio input "true"
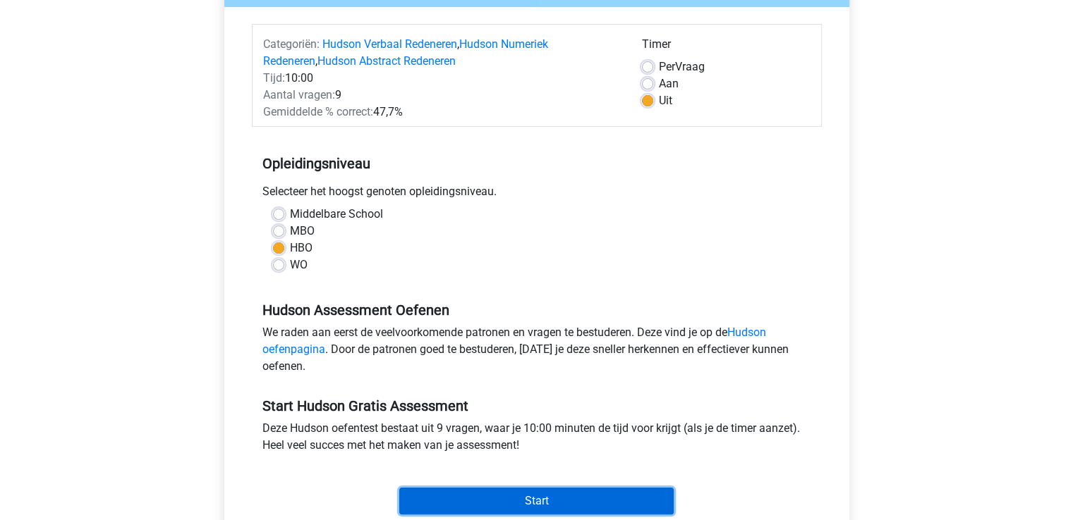
click at [528, 502] on input "Start" at bounding box center [536, 501] width 274 height 27
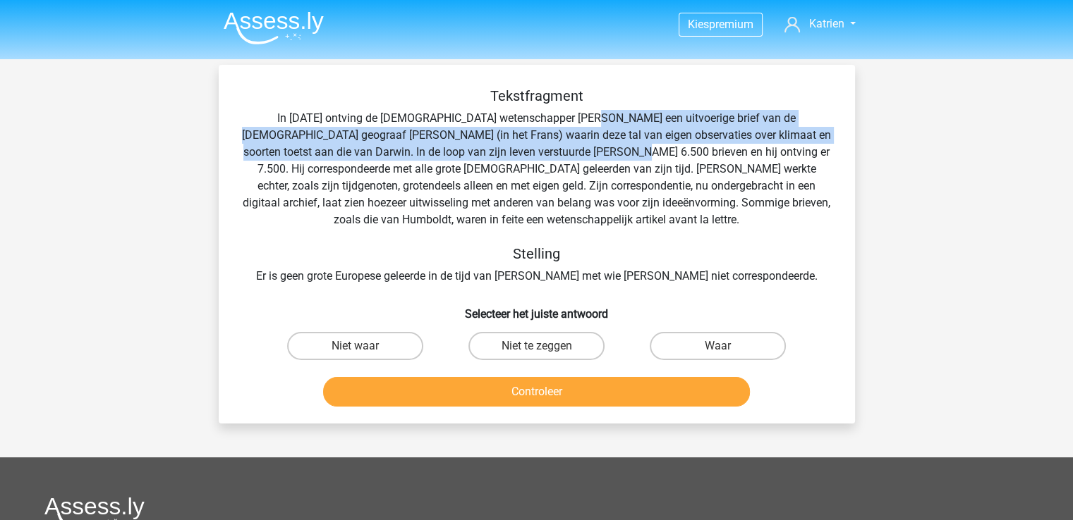
drag, startPoint x: 552, startPoint y: 110, endPoint x: 519, endPoint y: 171, distance: 69.1
click at [519, 171] on div "Tekstfragment In 1839 ontving de Engelse wetenschapper Charles Darwin een uitvo…" at bounding box center [536, 185] width 591 height 197
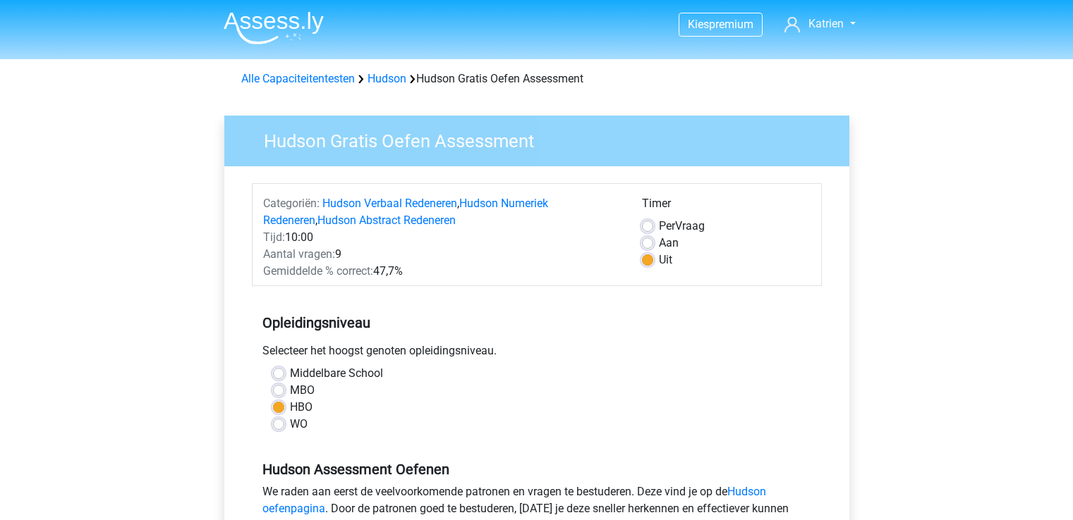
scroll to position [159, 0]
